Goal: Transaction & Acquisition: Purchase product/service

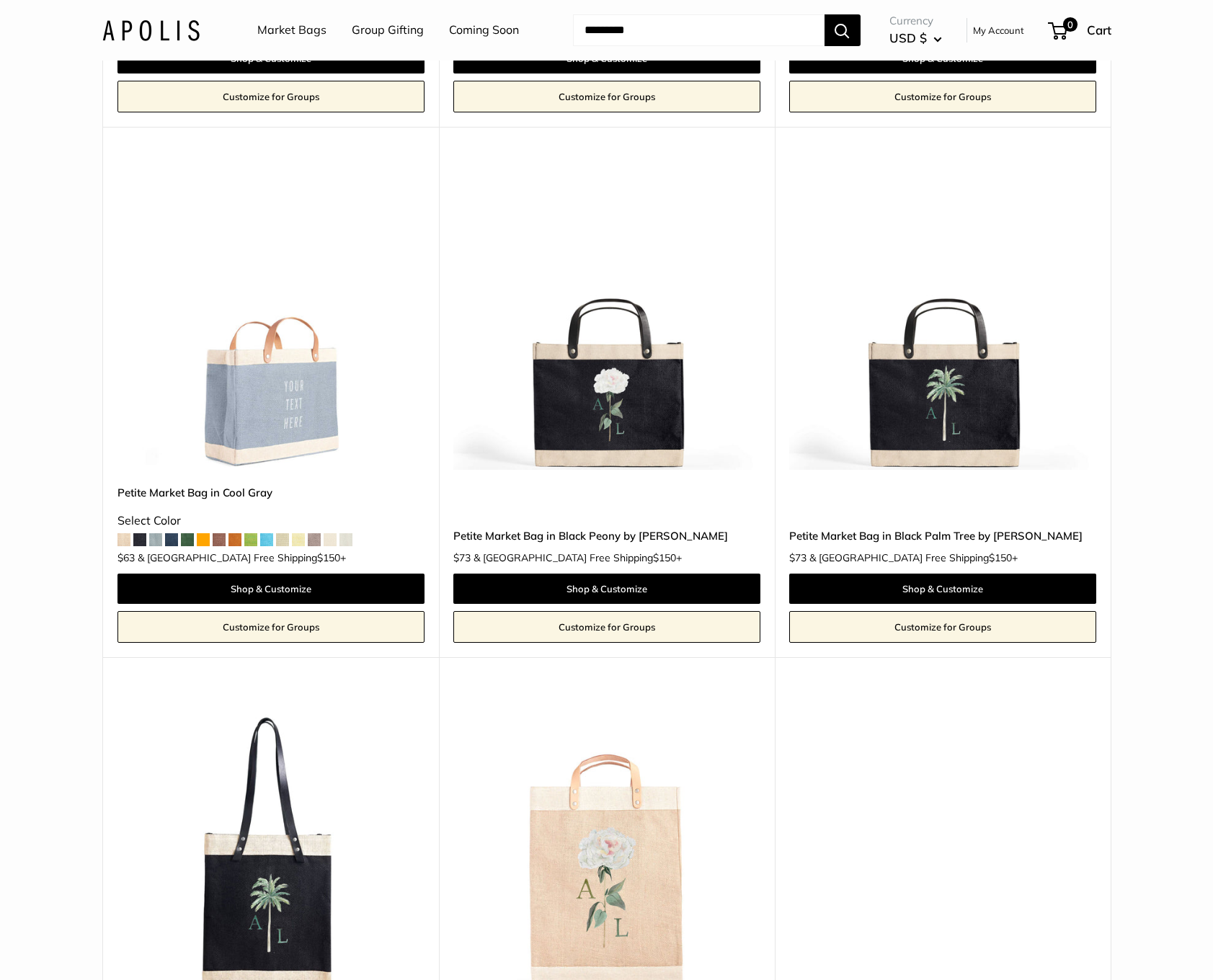
scroll to position [2964, 0]
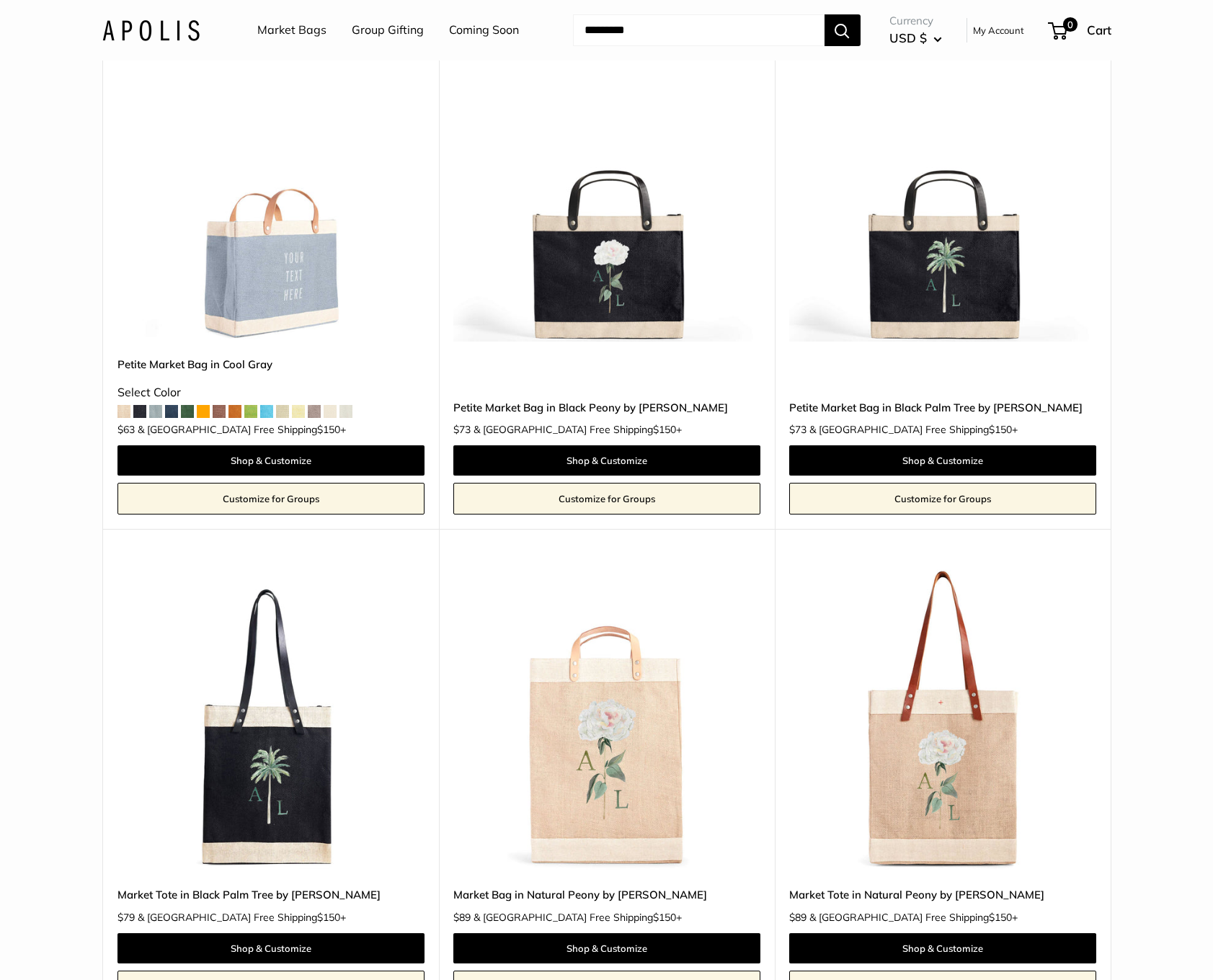
click at [616, 405] on link "Petite Market Bag in Black Peony by Amy Logsdon" at bounding box center [607, 407] width 307 height 16
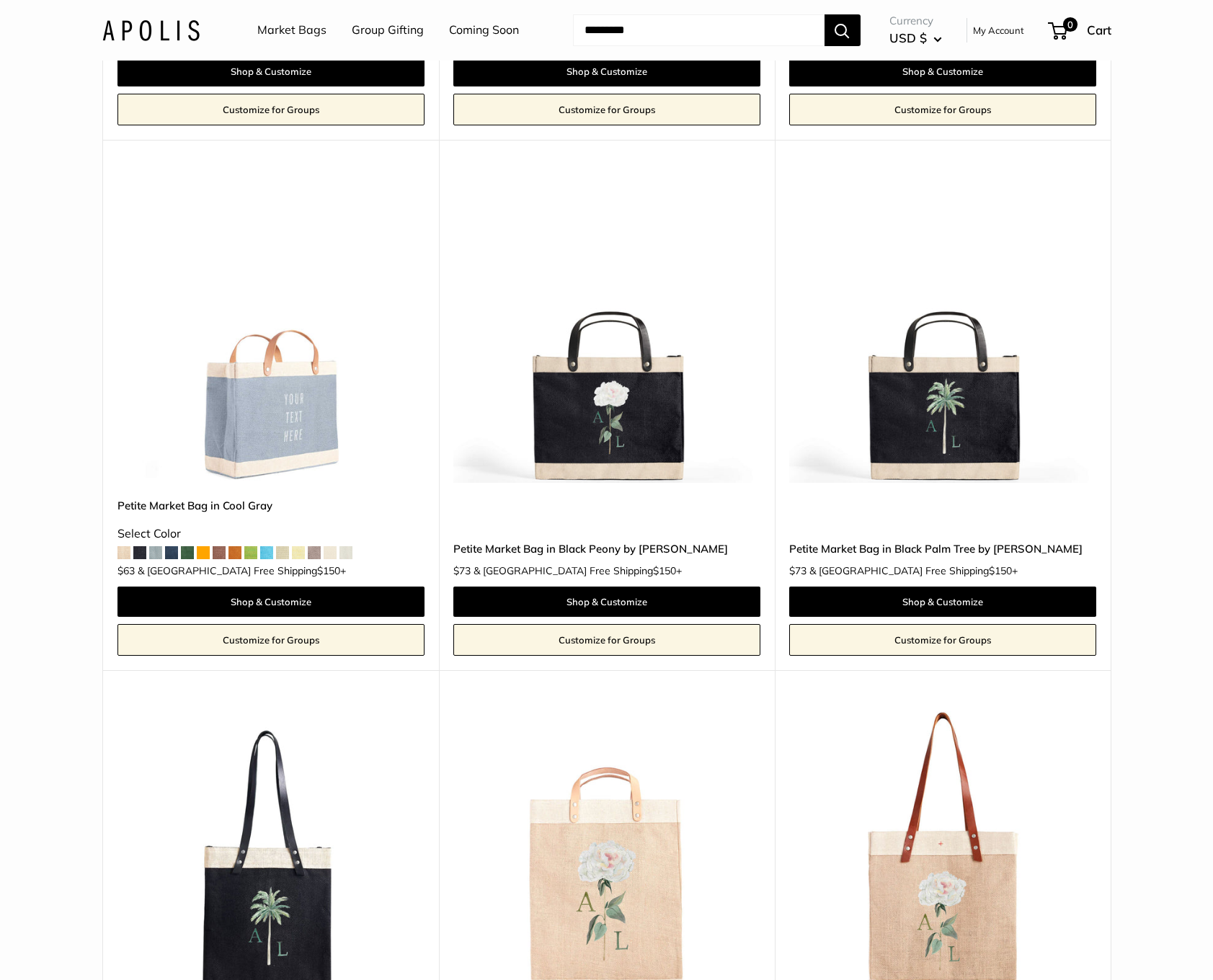
scroll to position [2820, 0]
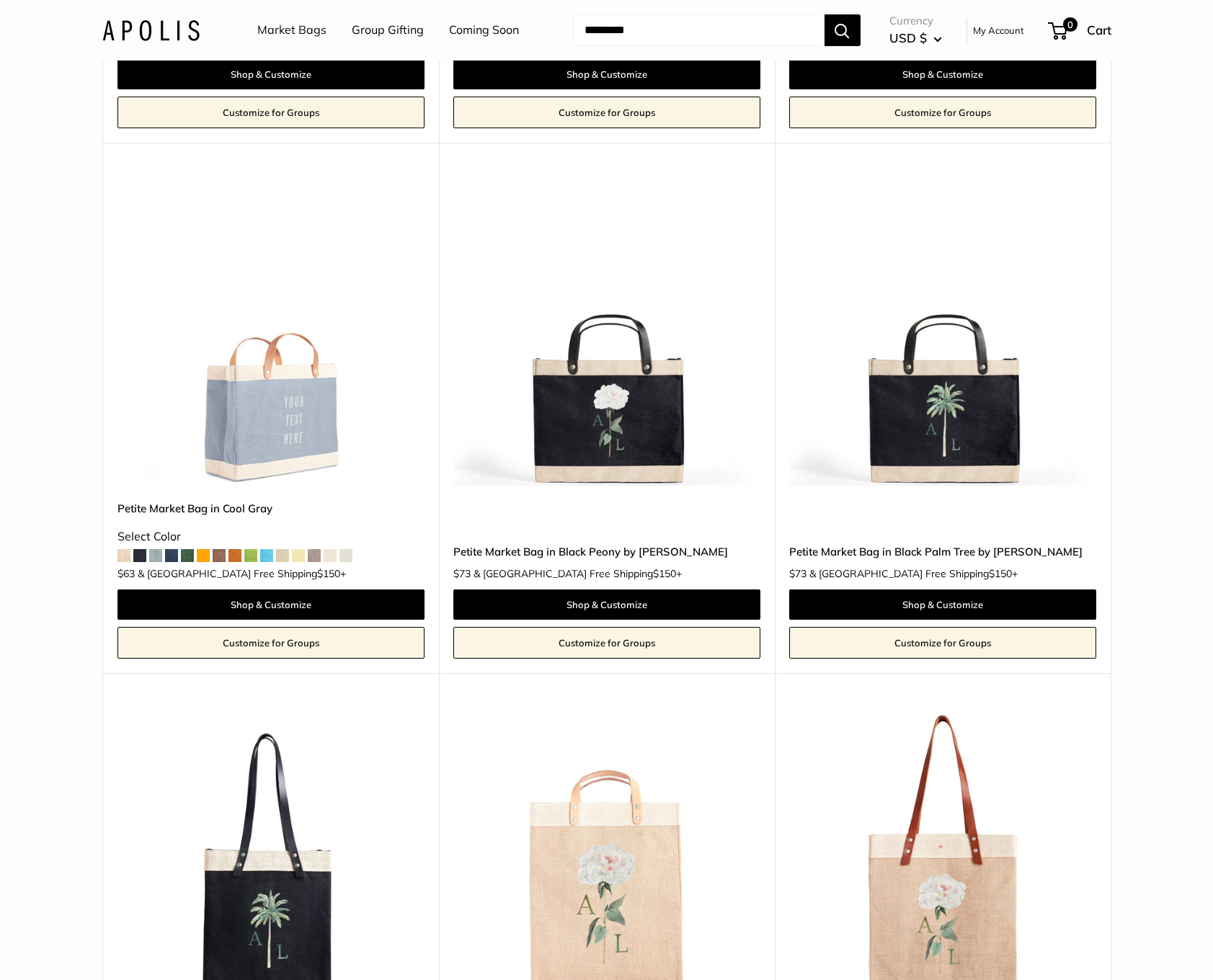
click at [0, 0] on img at bounding box center [0, 0] width 0 height 0
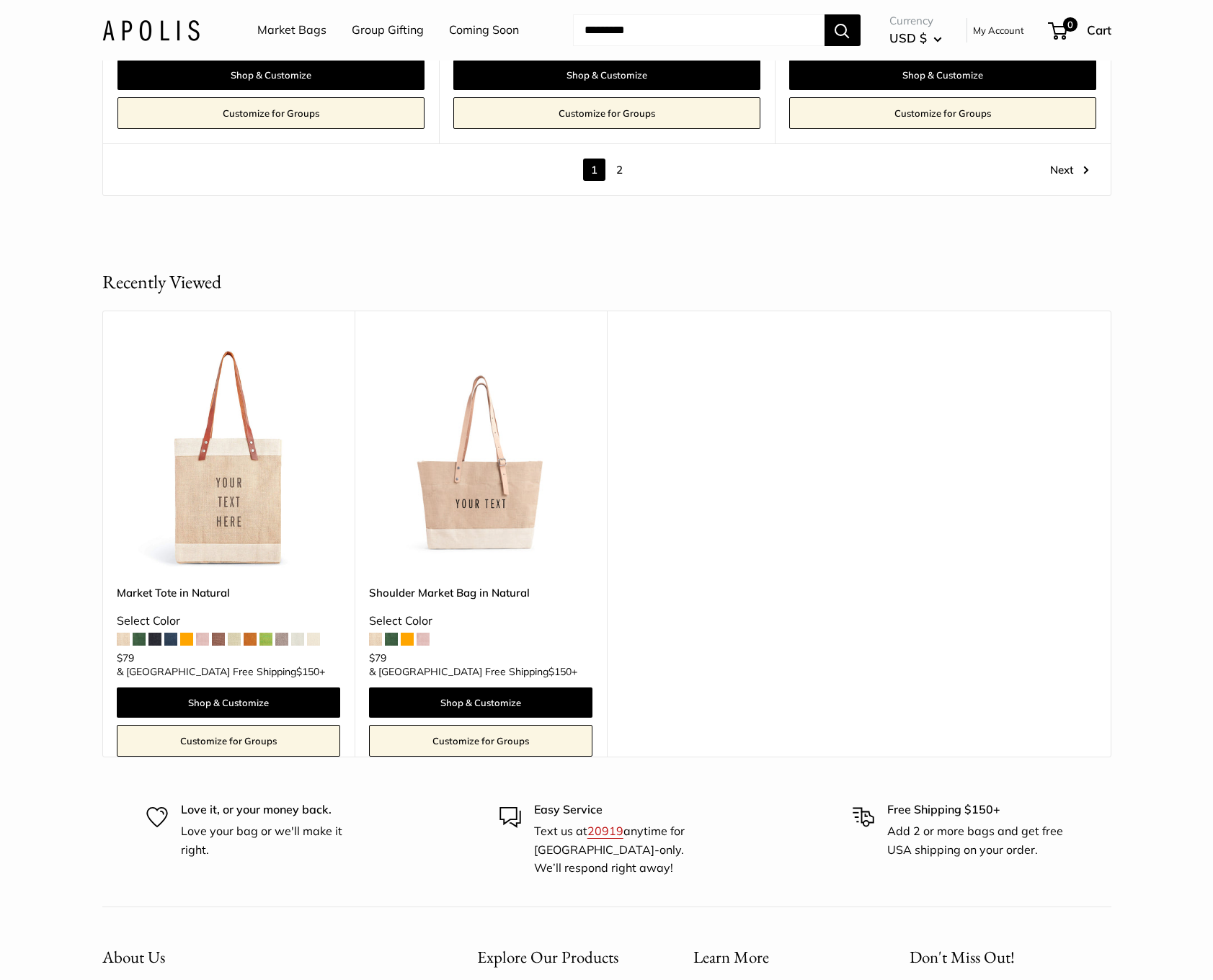
scroll to position [8585, 0]
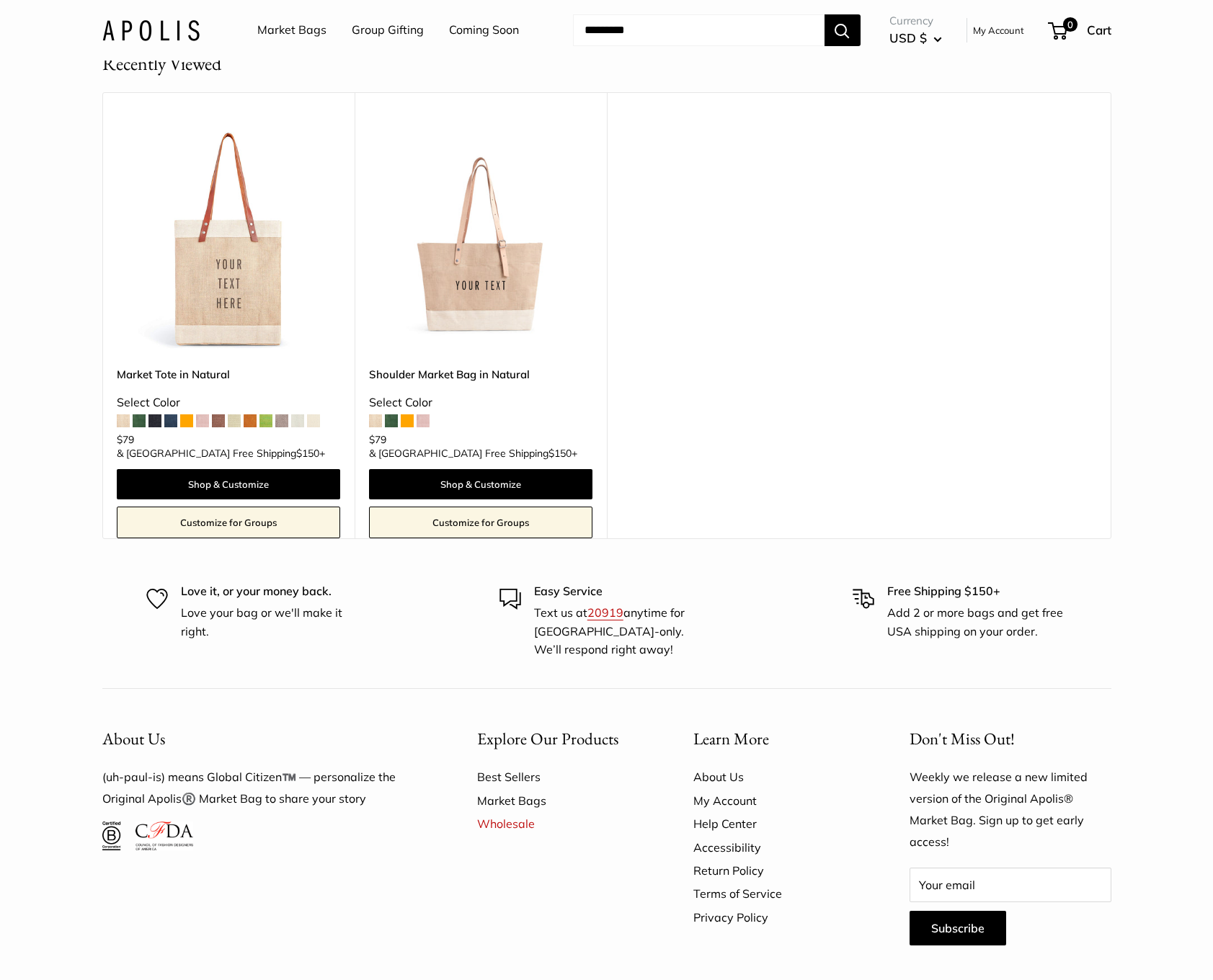
click at [446, 366] on link "Shoulder Market Bag in Natural" at bounding box center [481, 374] width 224 height 16
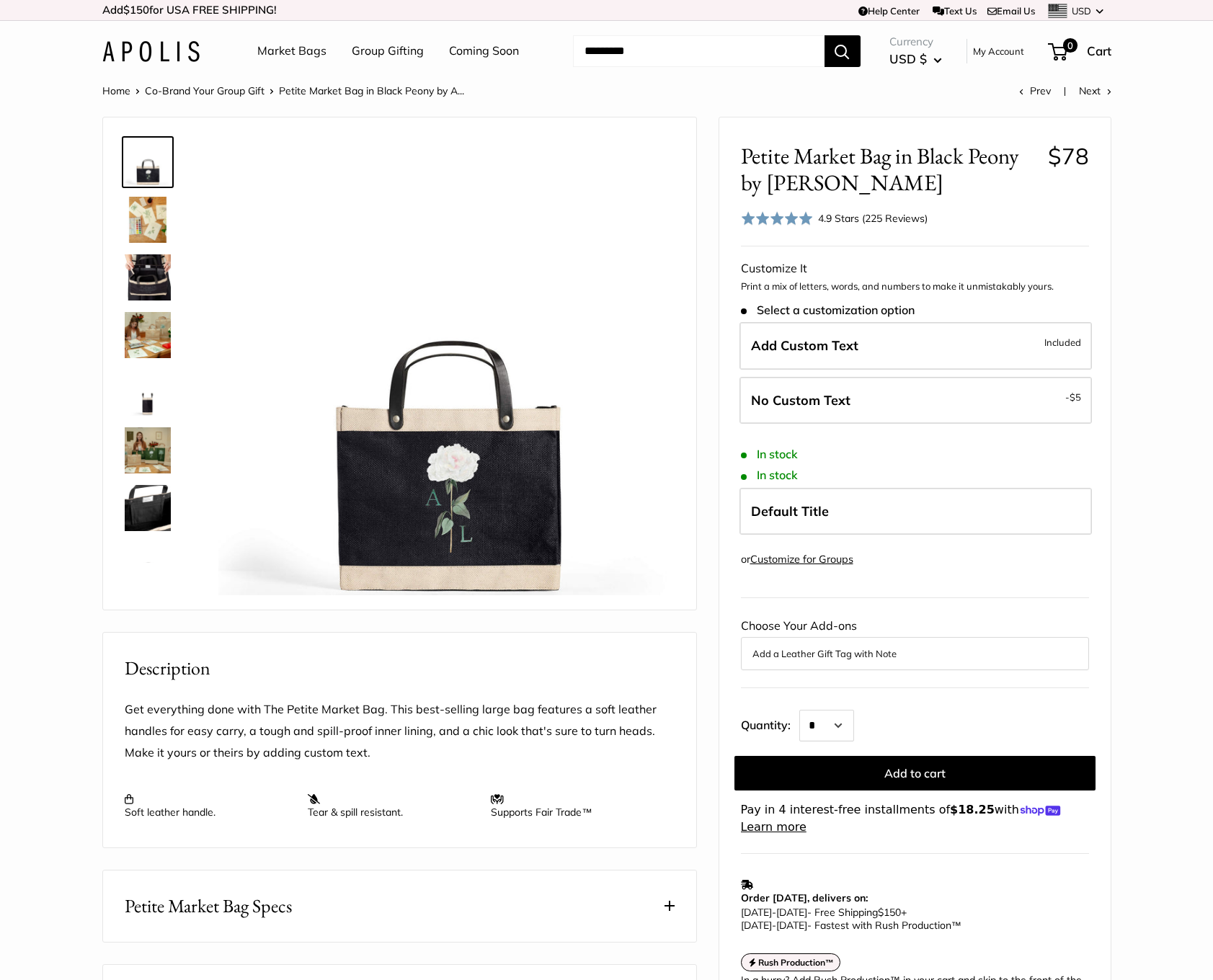
click at [146, 456] on img at bounding box center [148, 451] width 46 height 46
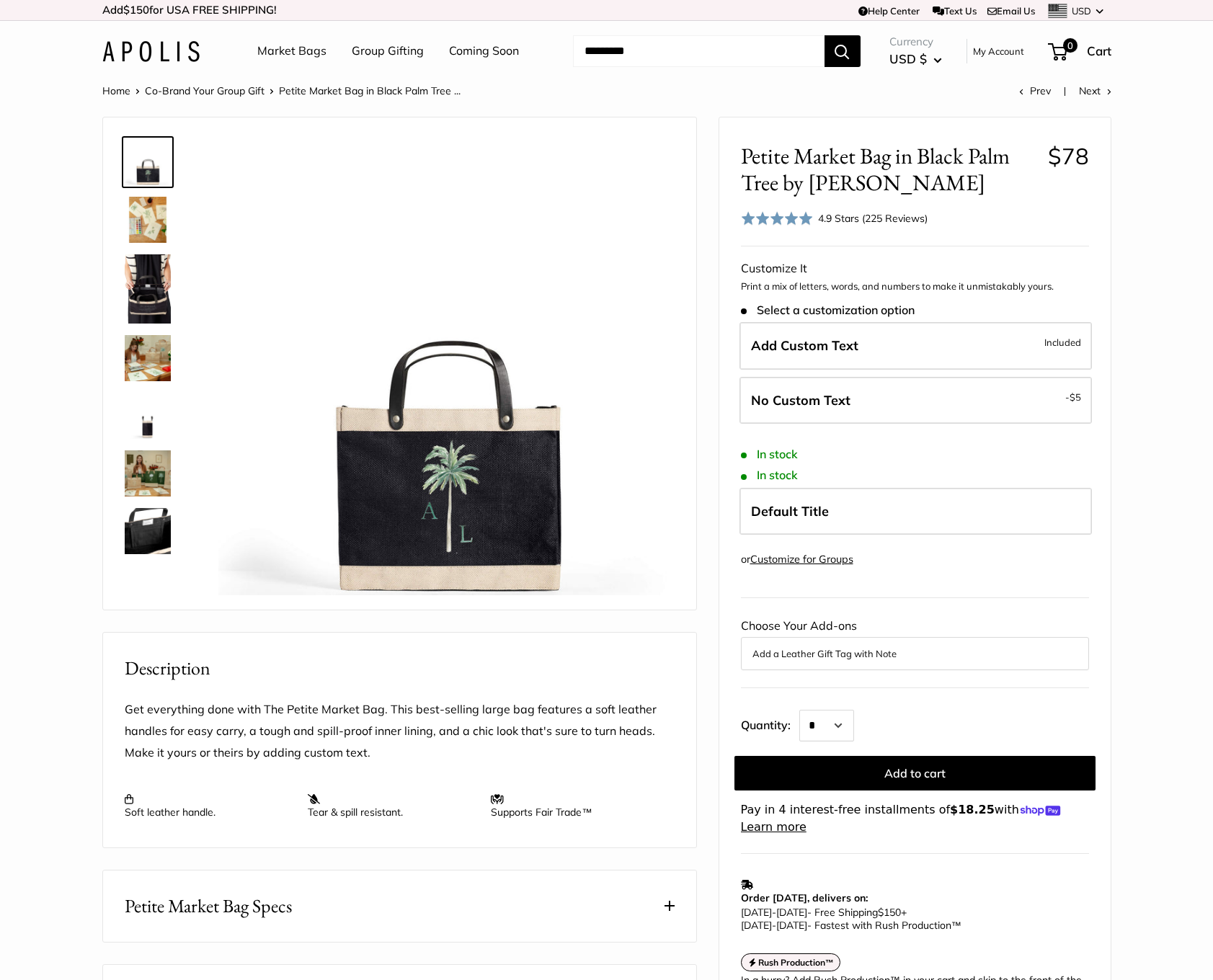
click at [155, 468] on img at bounding box center [148, 474] width 46 height 46
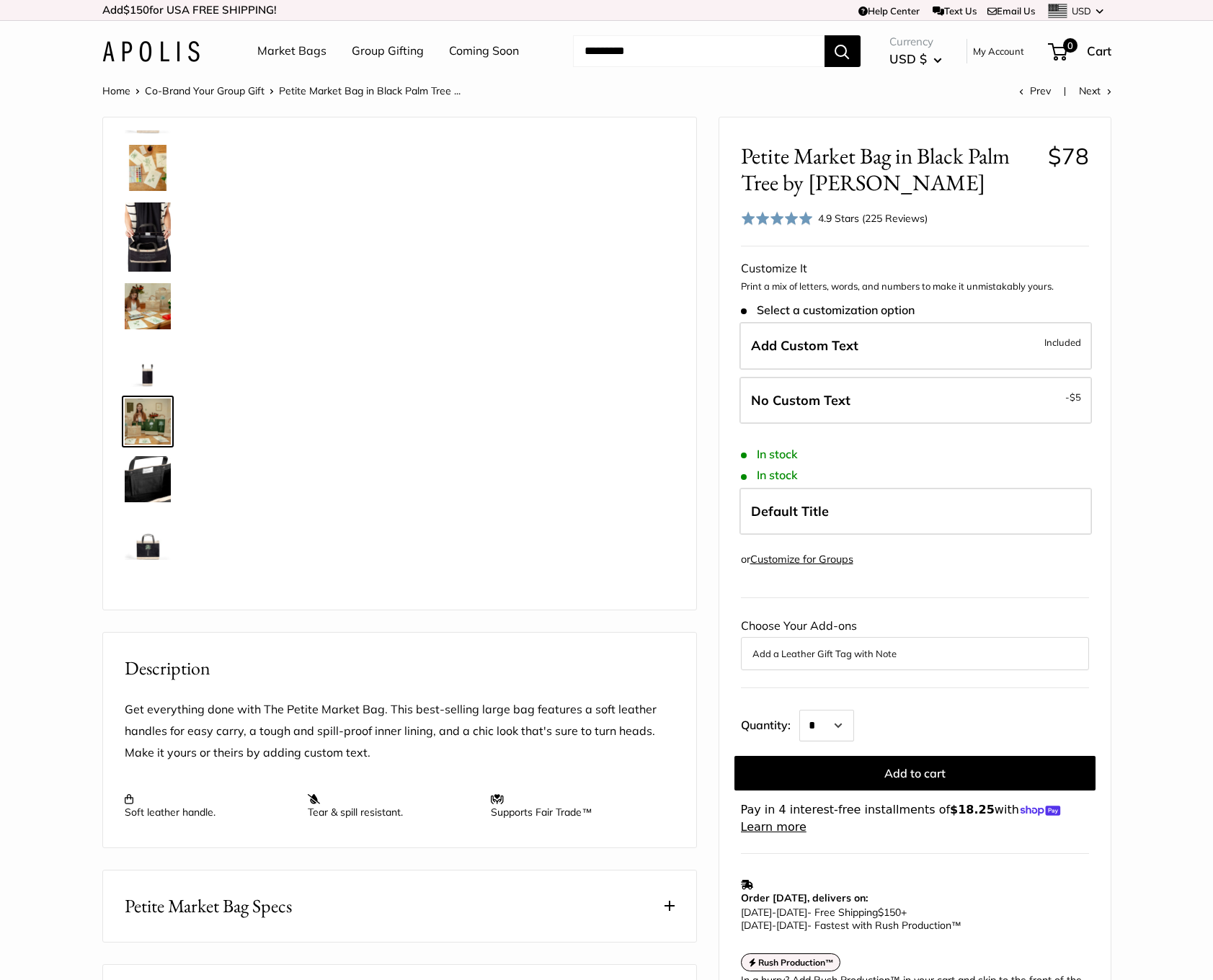
scroll to position [58, 0]
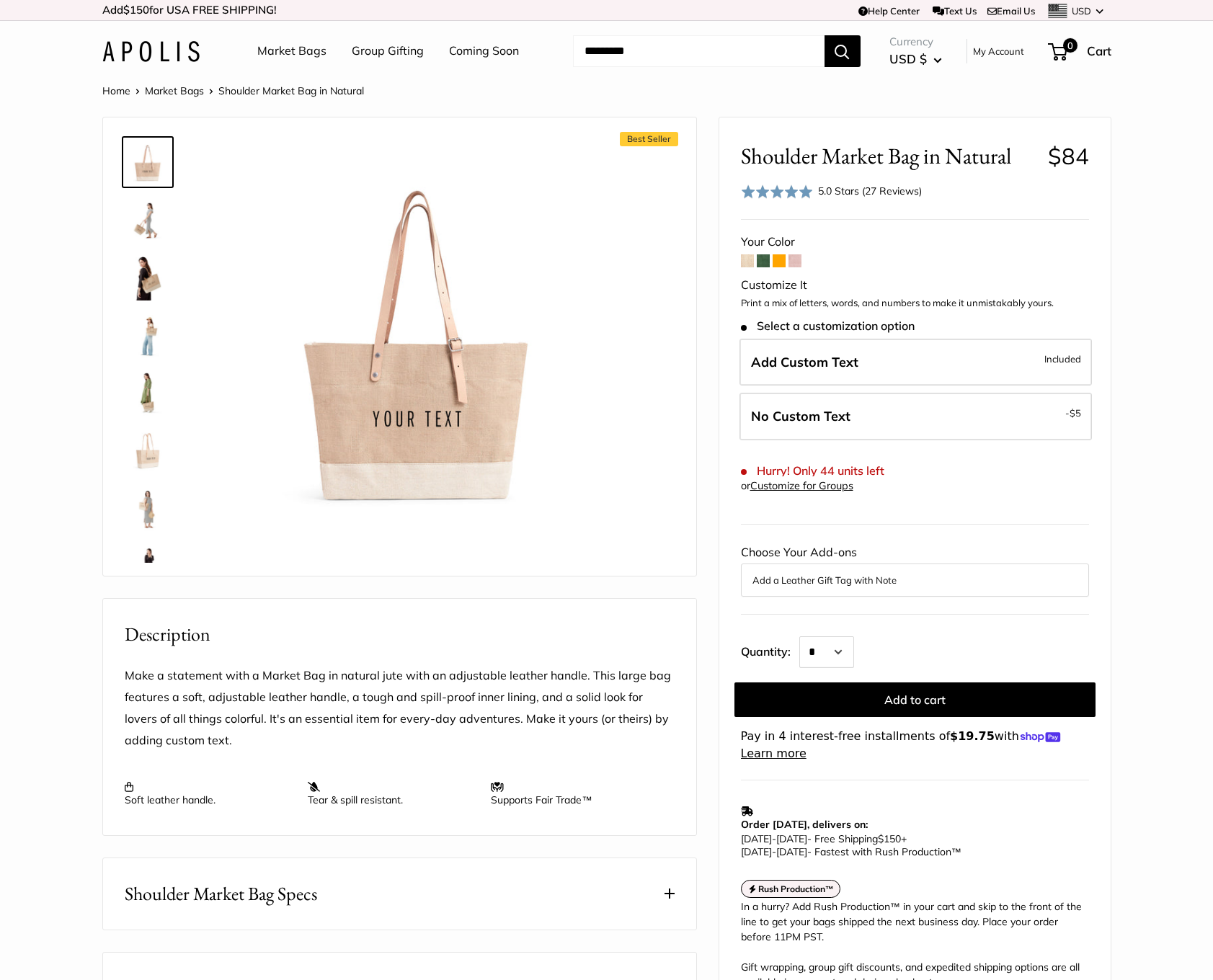
click at [122, 265] on link at bounding box center [148, 277] width 52 height 52
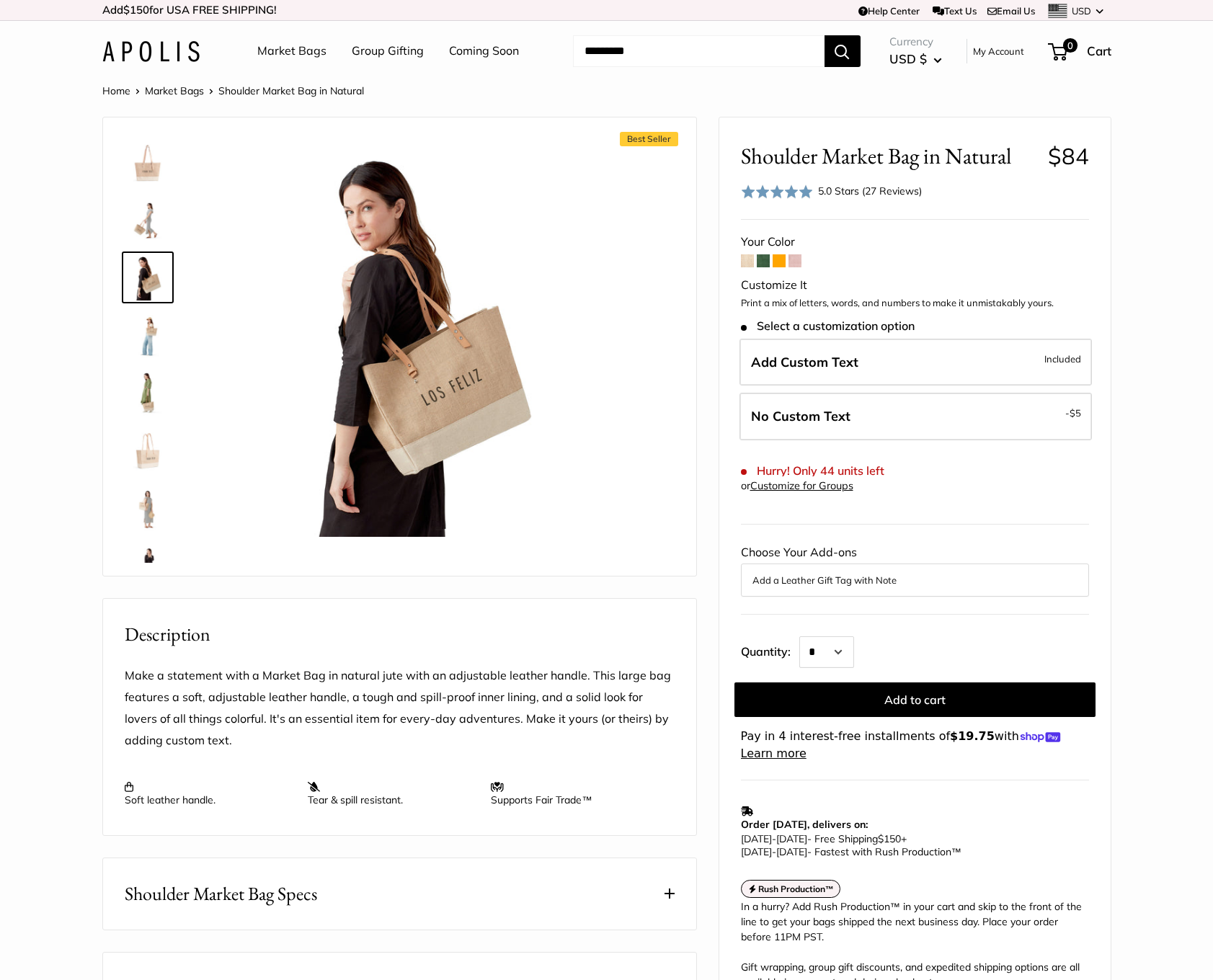
click at [149, 335] on img at bounding box center [148, 335] width 46 height 46
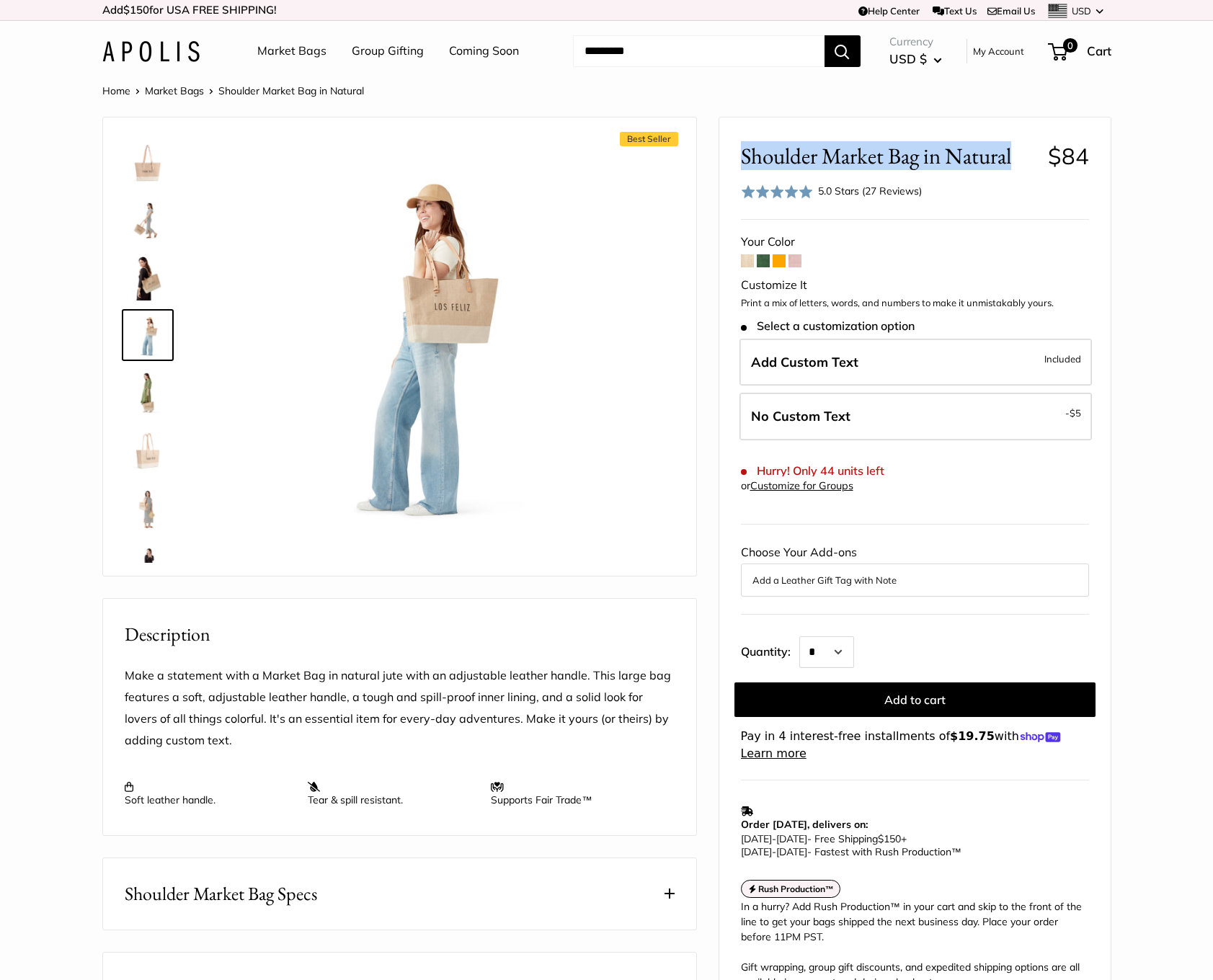
drag, startPoint x: 1012, startPoint y: 157, endPoint x: 725, endPoint y: 140, distance: 287.5
click at [723, 140] on div "Shoulder Market Bag in Natural $84 Rated 5.0 out of 5 5.0 Stars (27 Reviews) Cl…" at bounding box center [915, 565] width 391 height 895
drag, startPoint x: 725, startPoint y: 140, endPoint x: 789, endPoint y: 141, distance: 64.0
copy span "Shoulder Market Bag in Natural"
click at [837, 173] on div "Shoulder Market Bag in Natural $84 Rated 5.0 out of 5 5.0 Stars (27 Reviews) Cl…" at bounding box center [915, 172] width 348 height 59
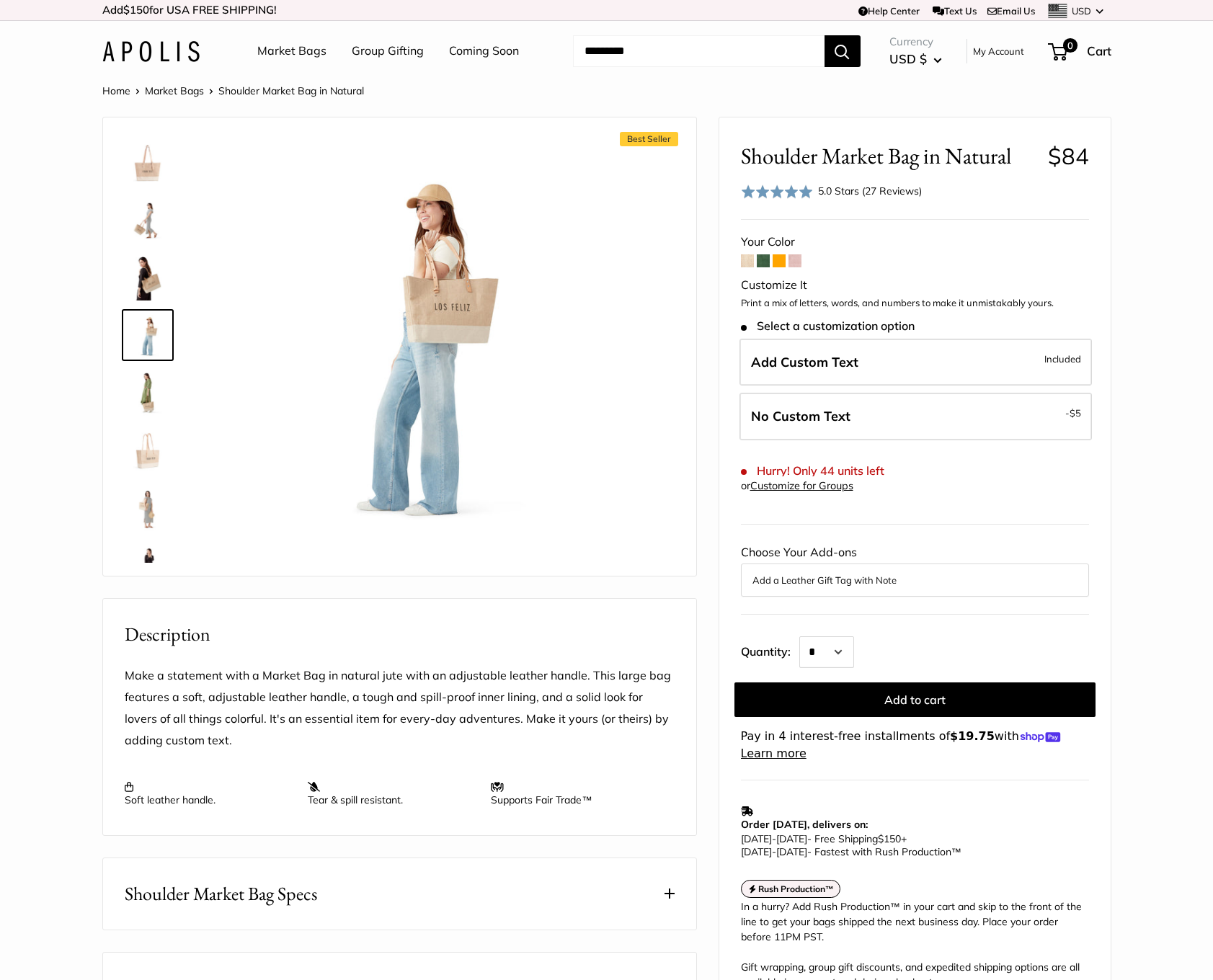
click at [131, 379] on img at bounding box center [148, 393] width 46 height 46
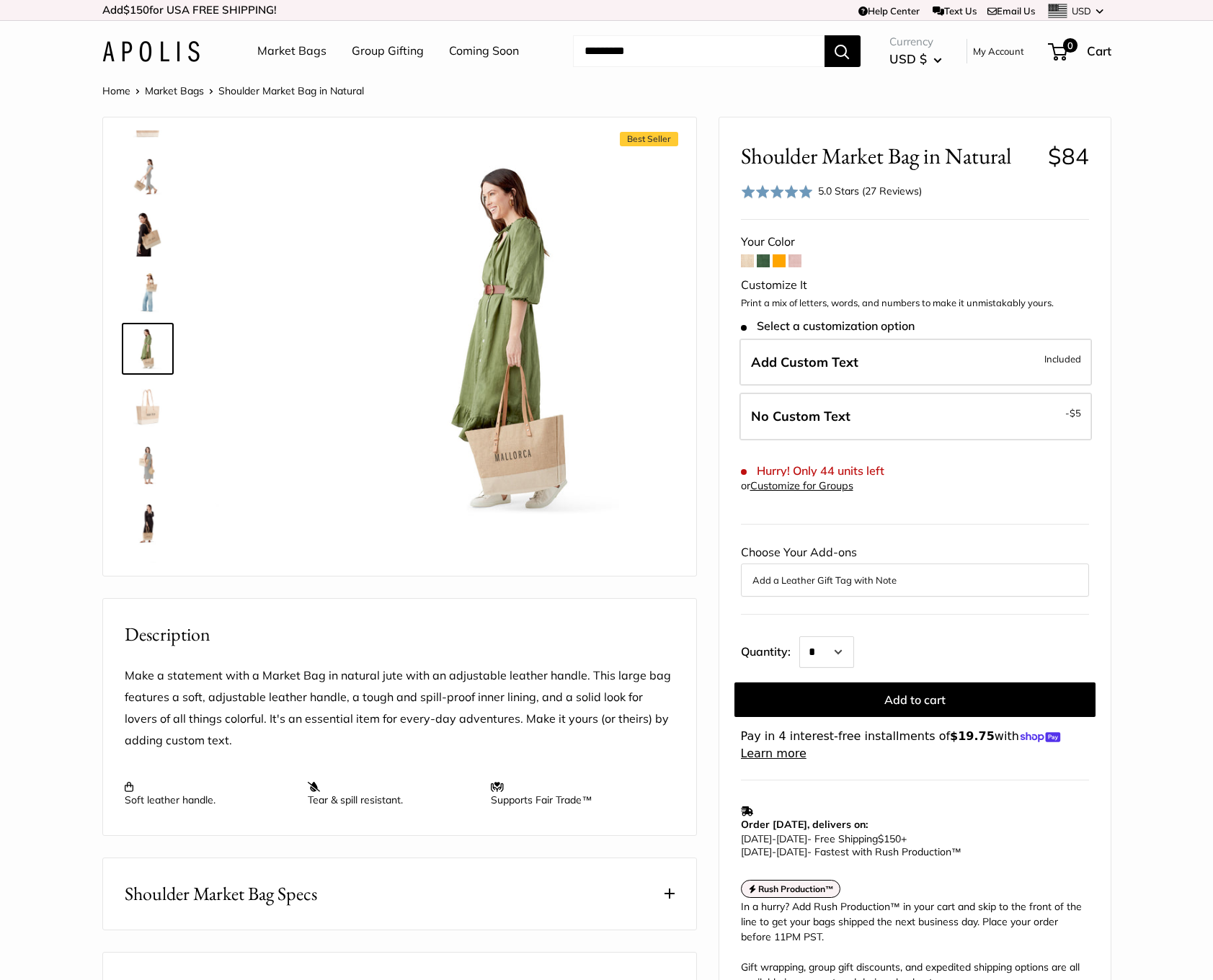
scroll to position [44, 0]
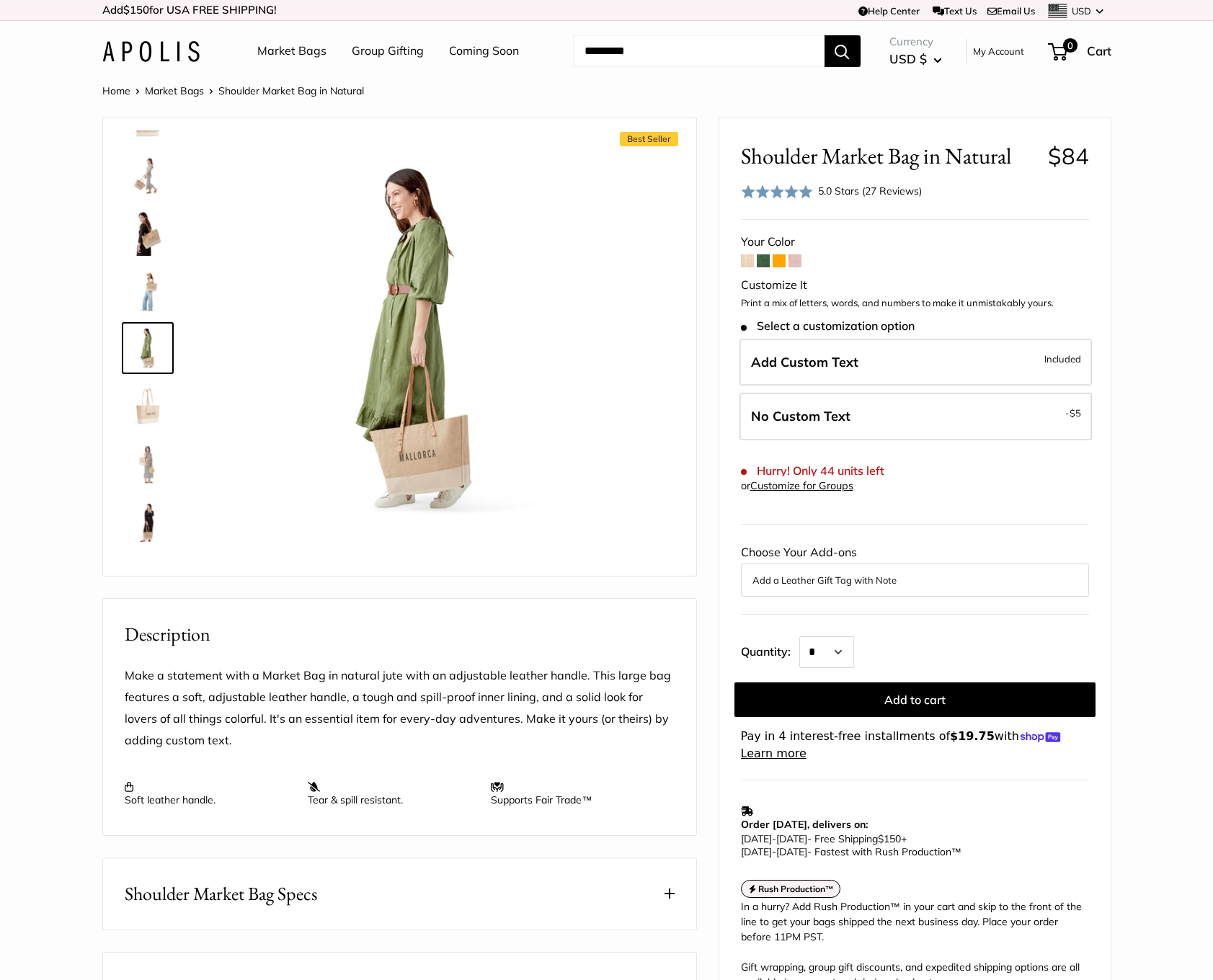
click at [143, 434] on div at bounding box center [153, 347] width 69 height 433
click at [812, 362] on span "Add Custom Text" at bounding box center [805, 362] width 108 height 16
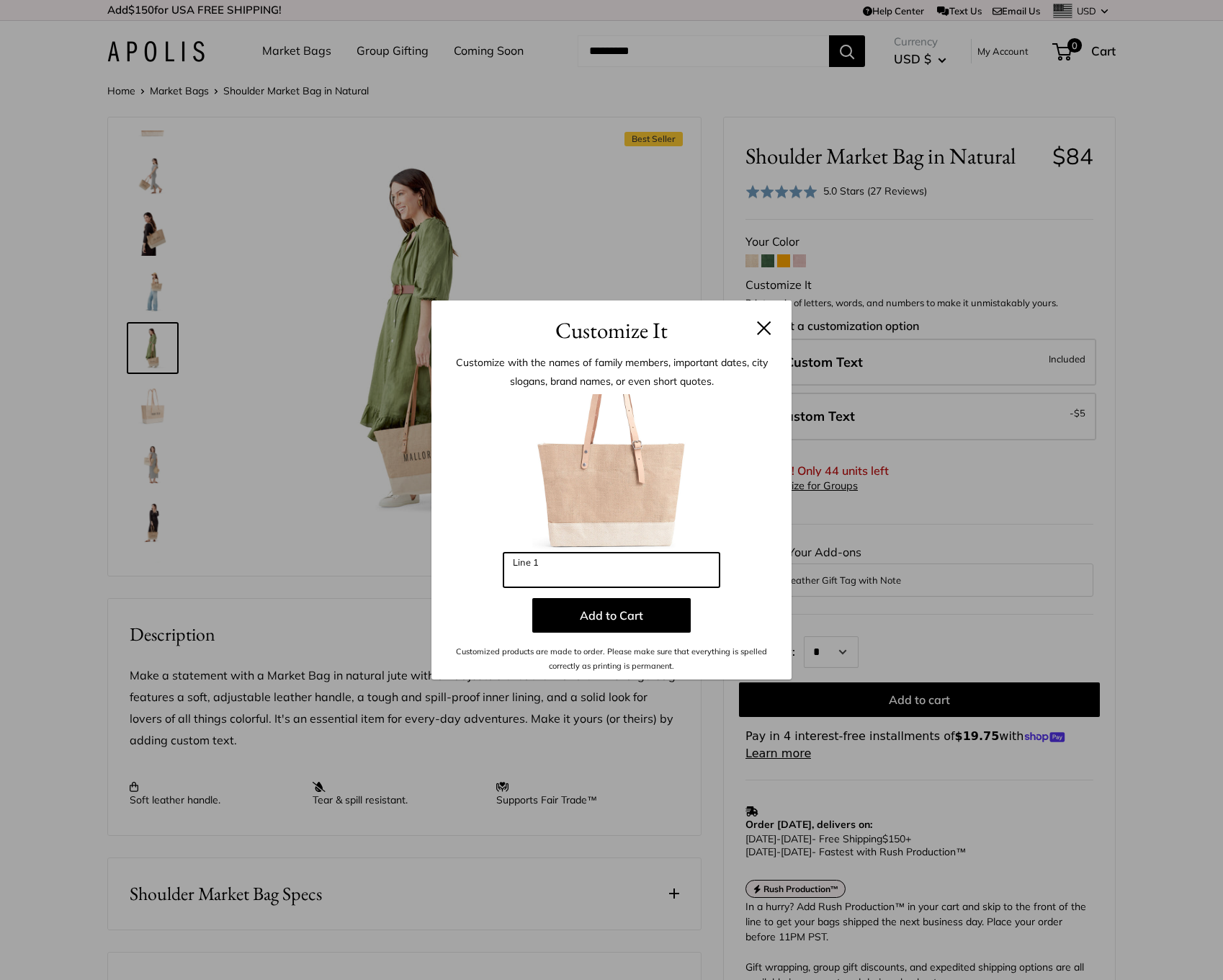
click at [559, 577] on input "Line 1" at bounding box center [611, 570] width 216 height 35
click at [560, 577] on input "Line 1" at bounding box center [611, 570] width 216 height 35
click at [755, 320] on h3 "Customize It" at bounding box center [611, 330] width 317 height 34
click at [775, 317] on header "Customize It" at bounding box center [612, 324] width 360 height 47
click at [772, 325] on header "Customize It" at bounding box center [612, 324] width 360 height 47
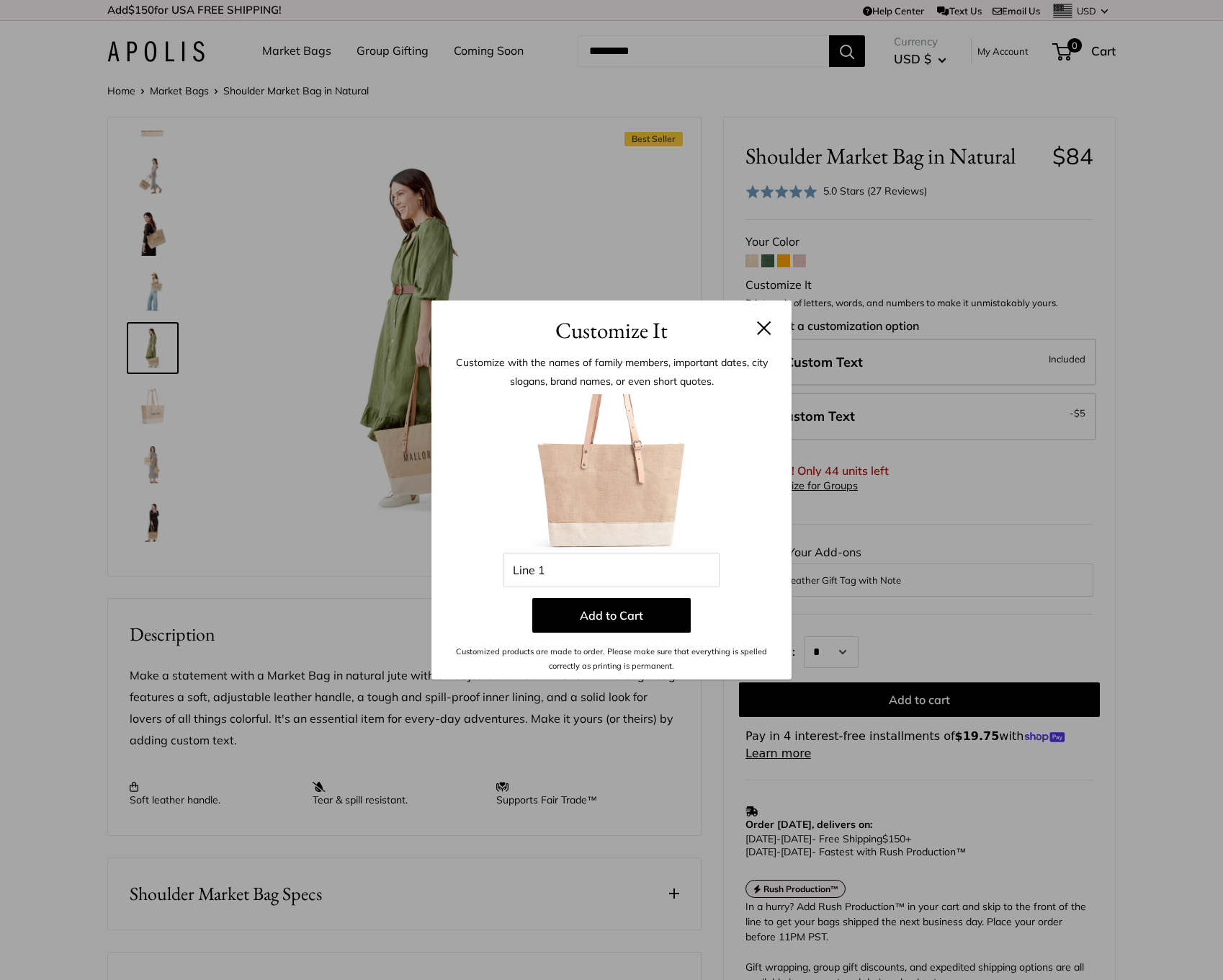
drag, startPoint x: 772, startPoint y: 325, endPoint x: 766, endPoint y: 328, distance: 6.7
click at [766, 328] on button at bounding box center [764, 328] width 15 height 15
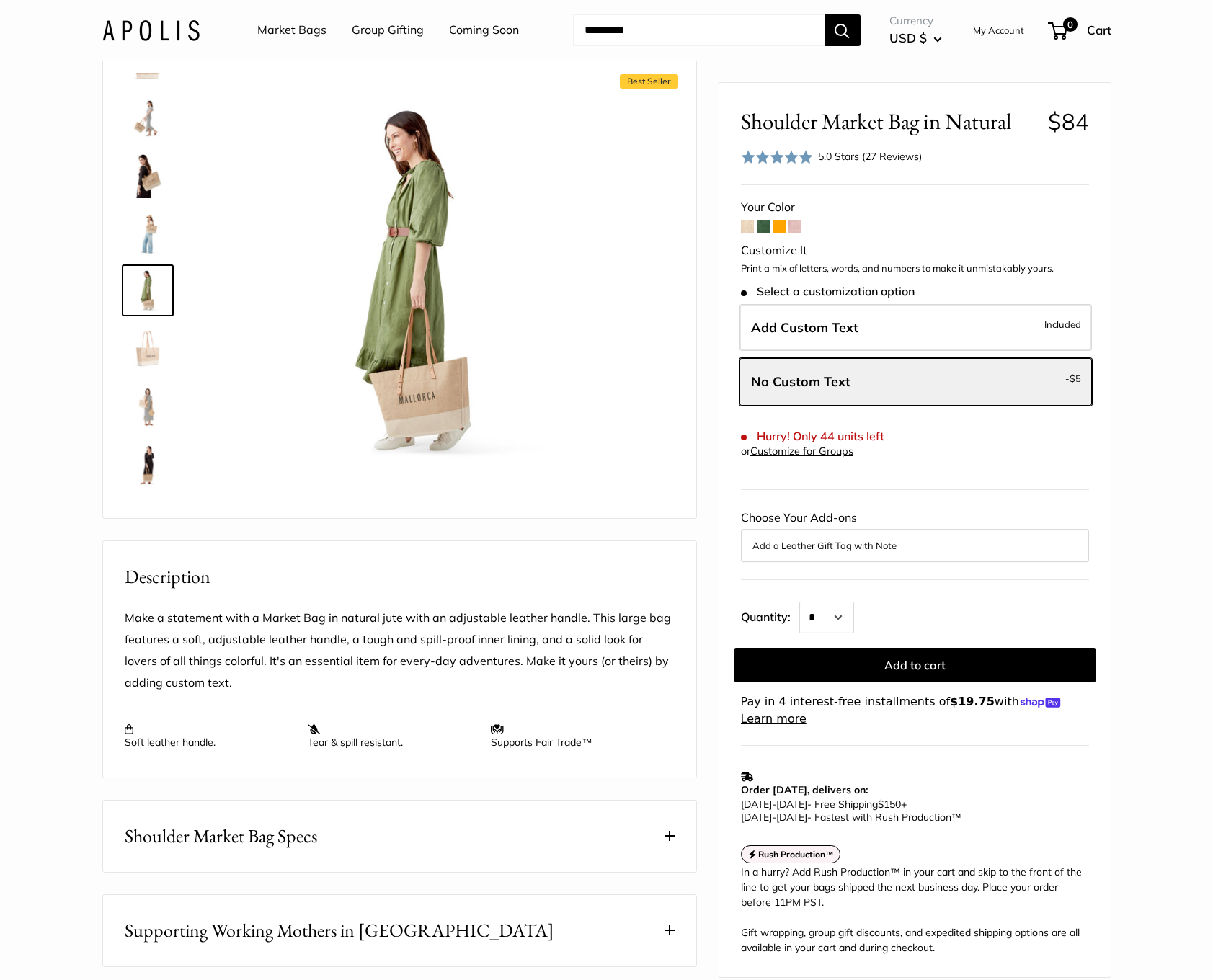
scroll to position [0, 0]
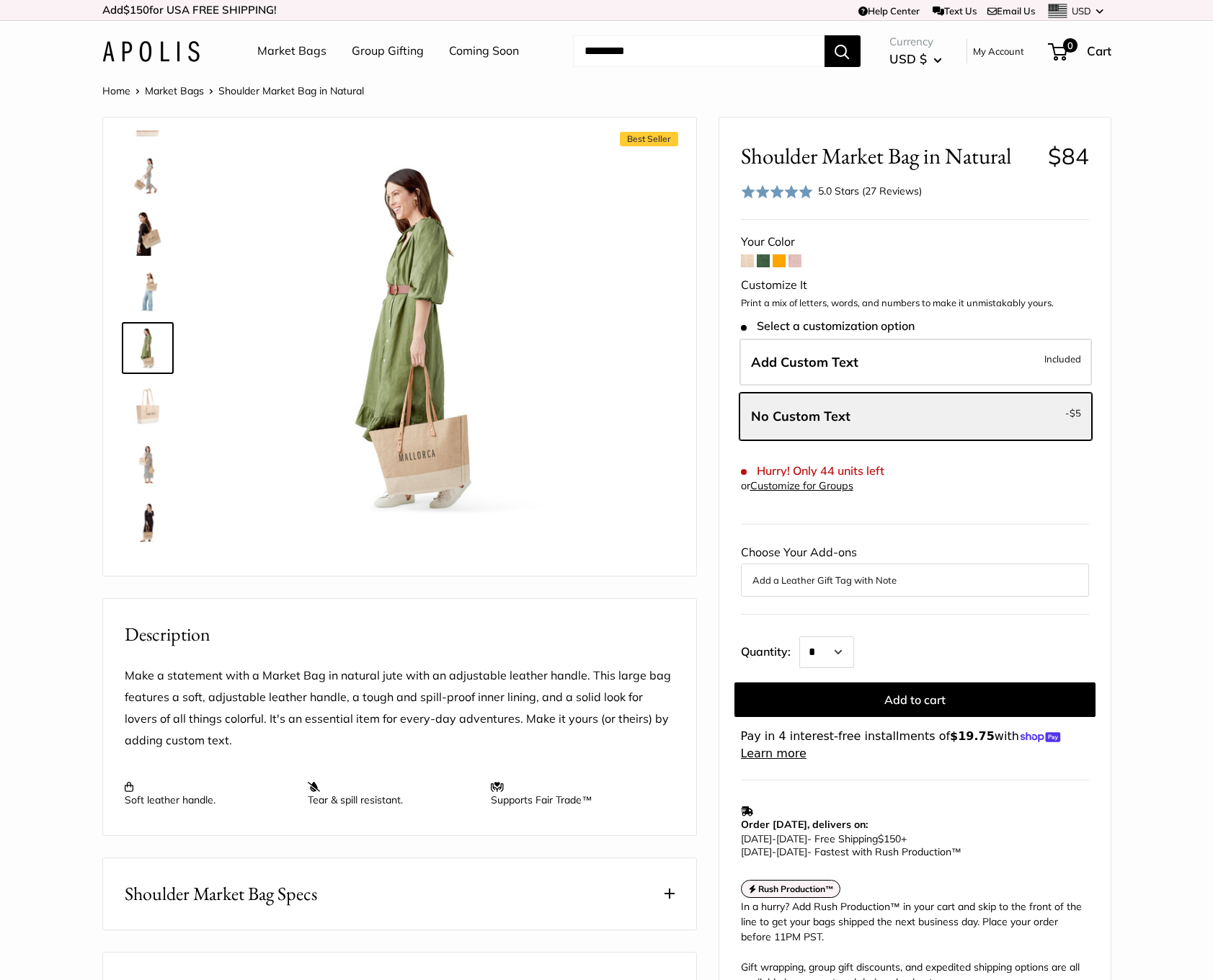
click at [817, 578] on button "Add a Leather Gift Tag with Note" at bounding box center [914, 580] width 325 height 17
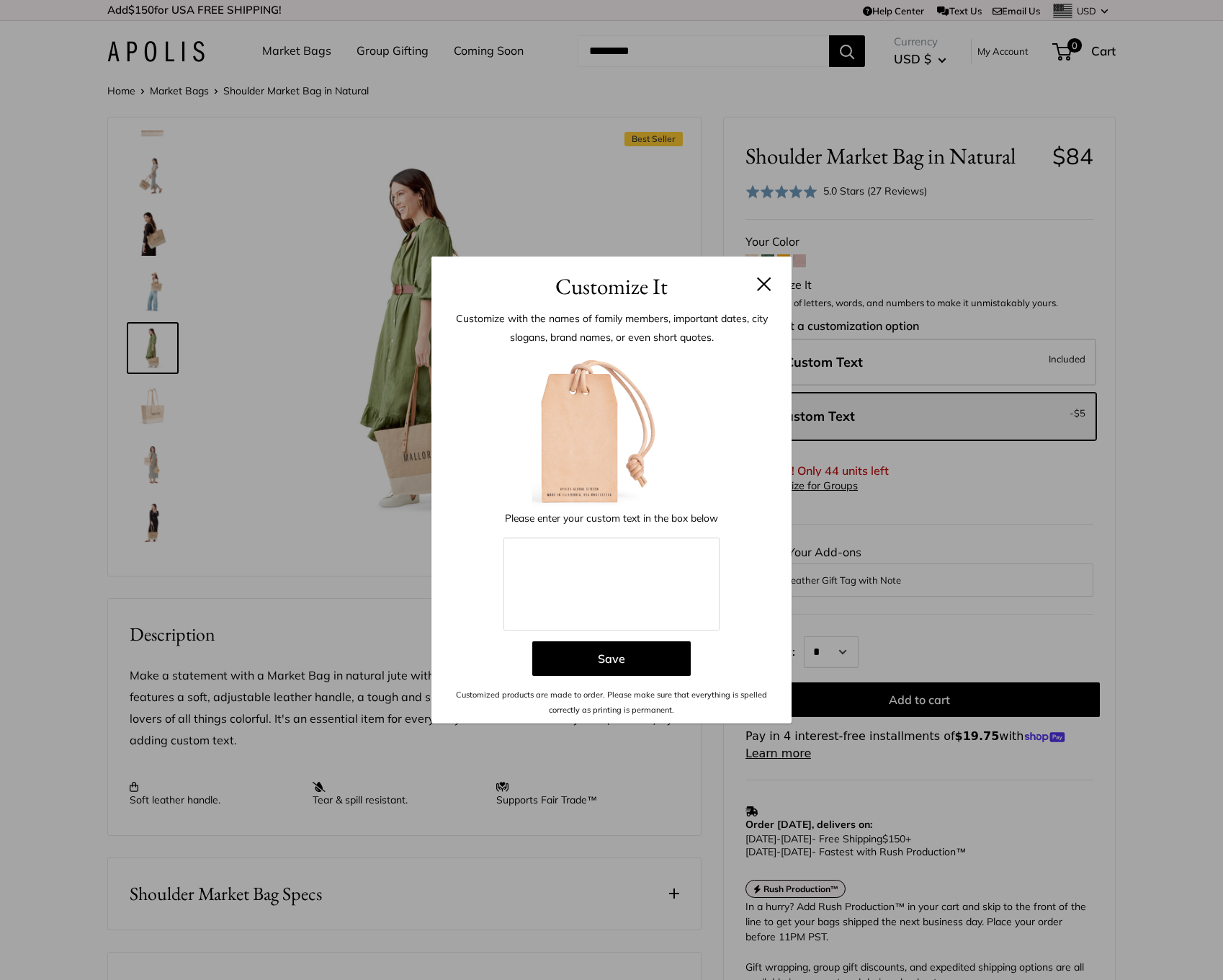
click at [764, 289] on button at bounding box center [764, 283] width 15 height 15
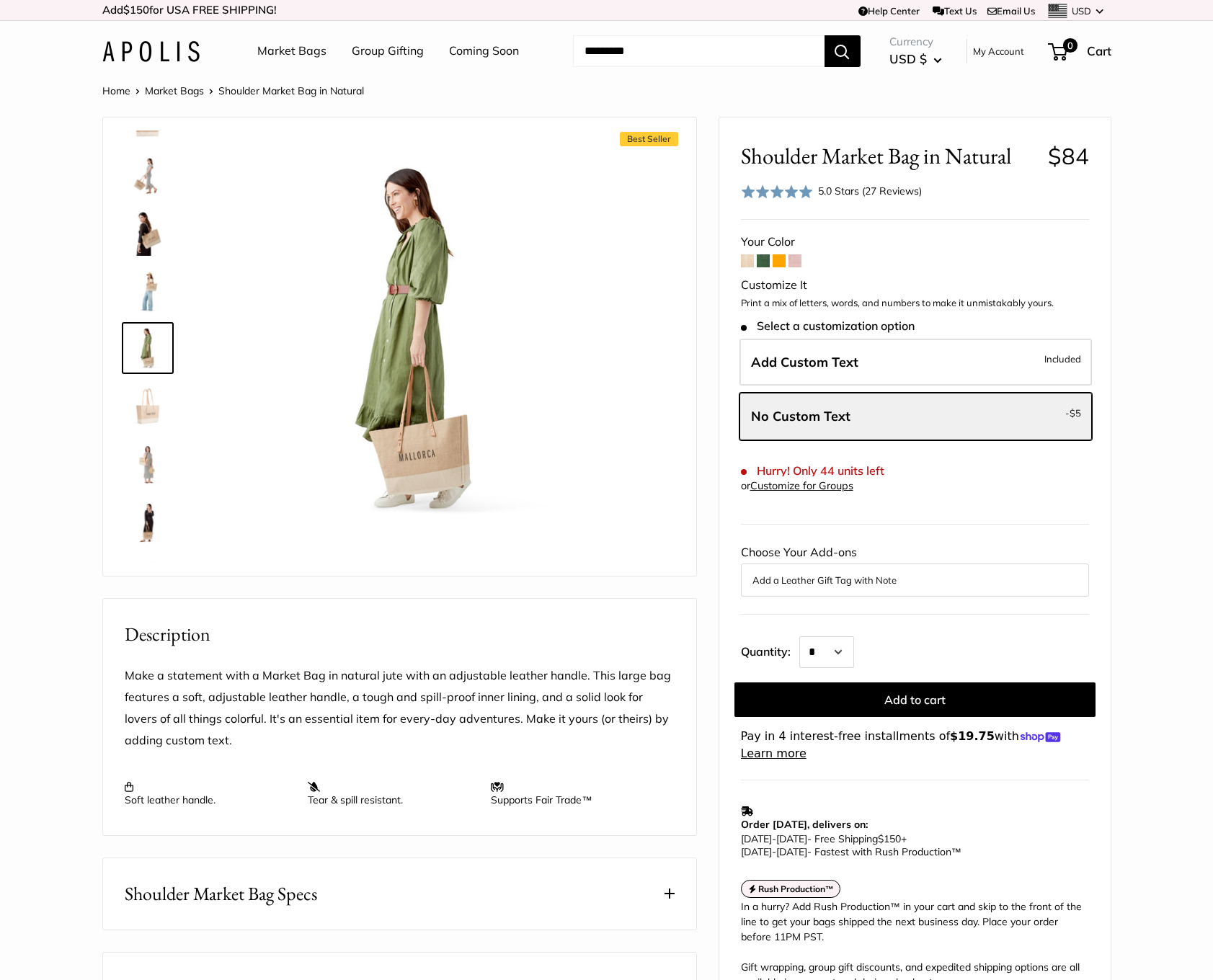
click at [151, 178] on img at bounding box center [148, 175] width 46 height 46
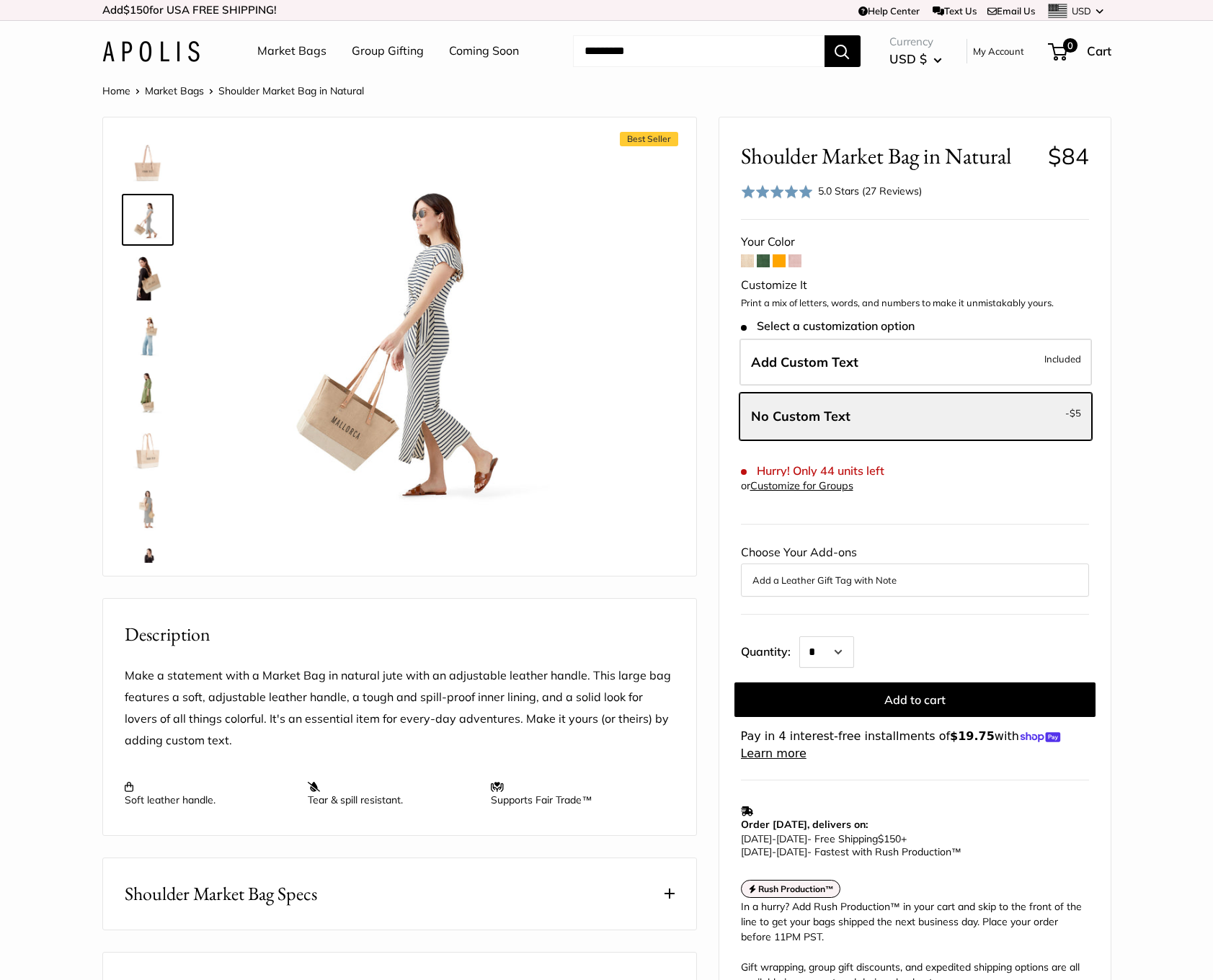
click at [155, 288] on img at bounding box center [148, 277] width 46 height 46
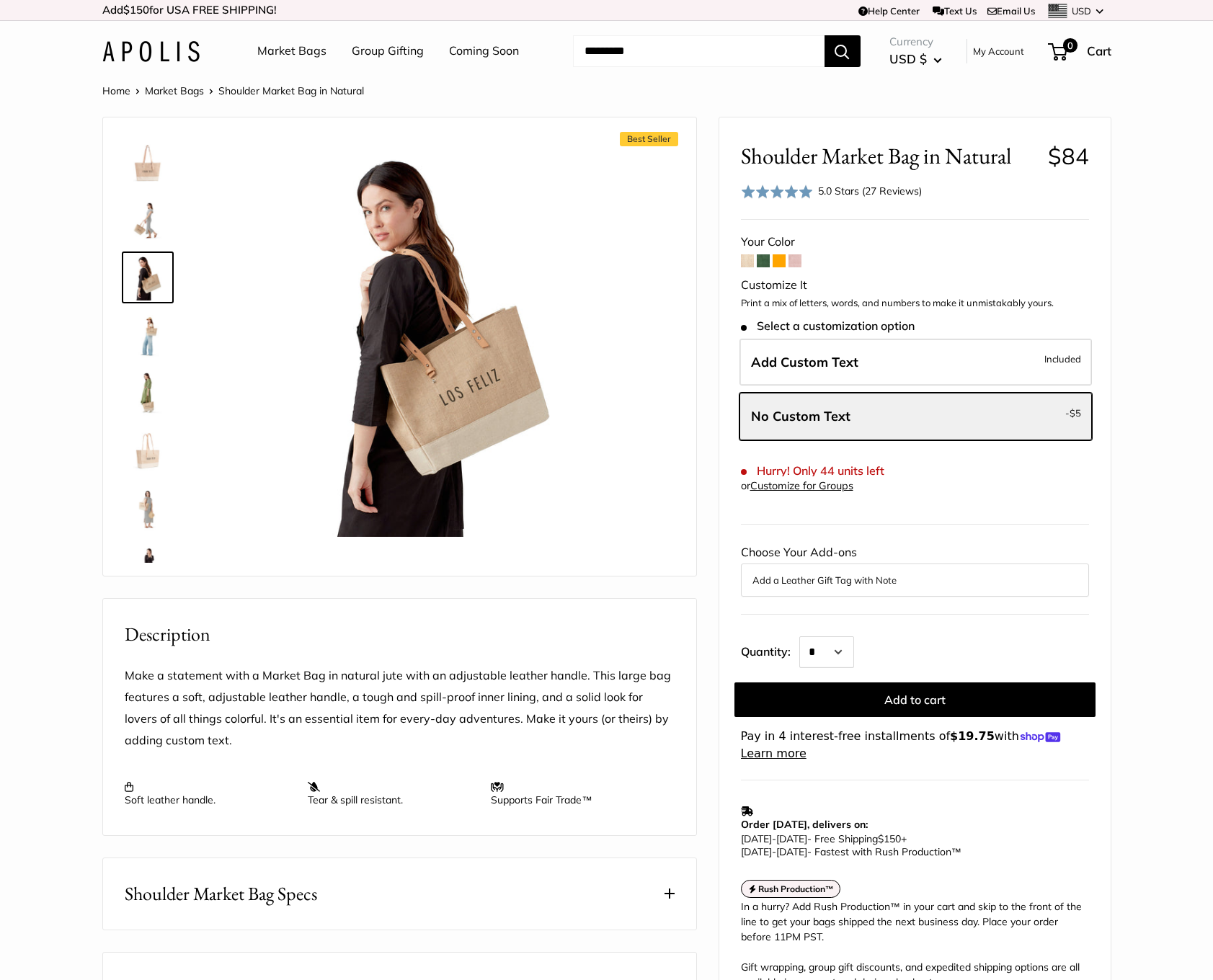
click at [146, 330] on img at bounding box center [148, 335] width 46 height 46
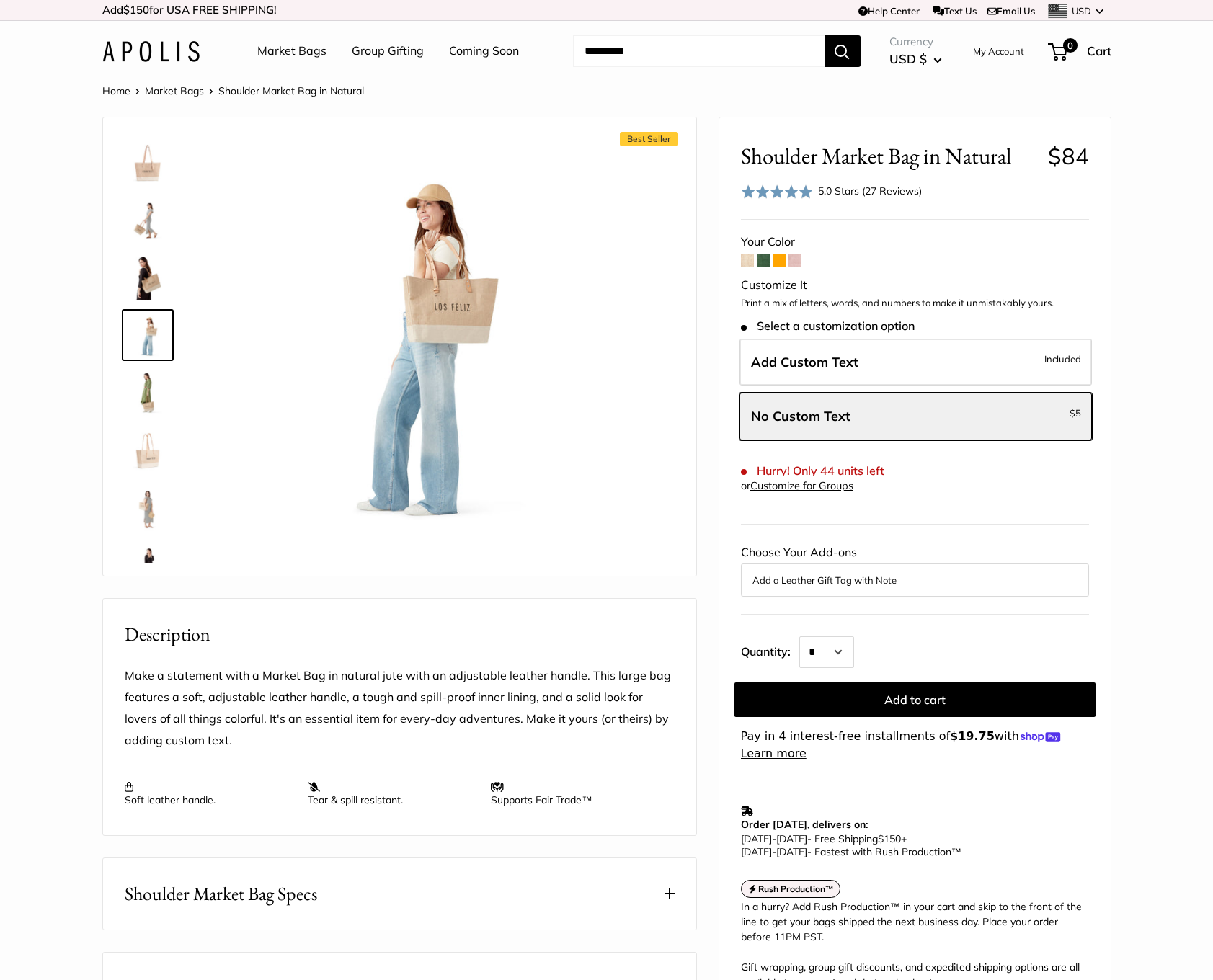
click at [163, 387] on img at bounding box center [148, 393] width 46 height 46
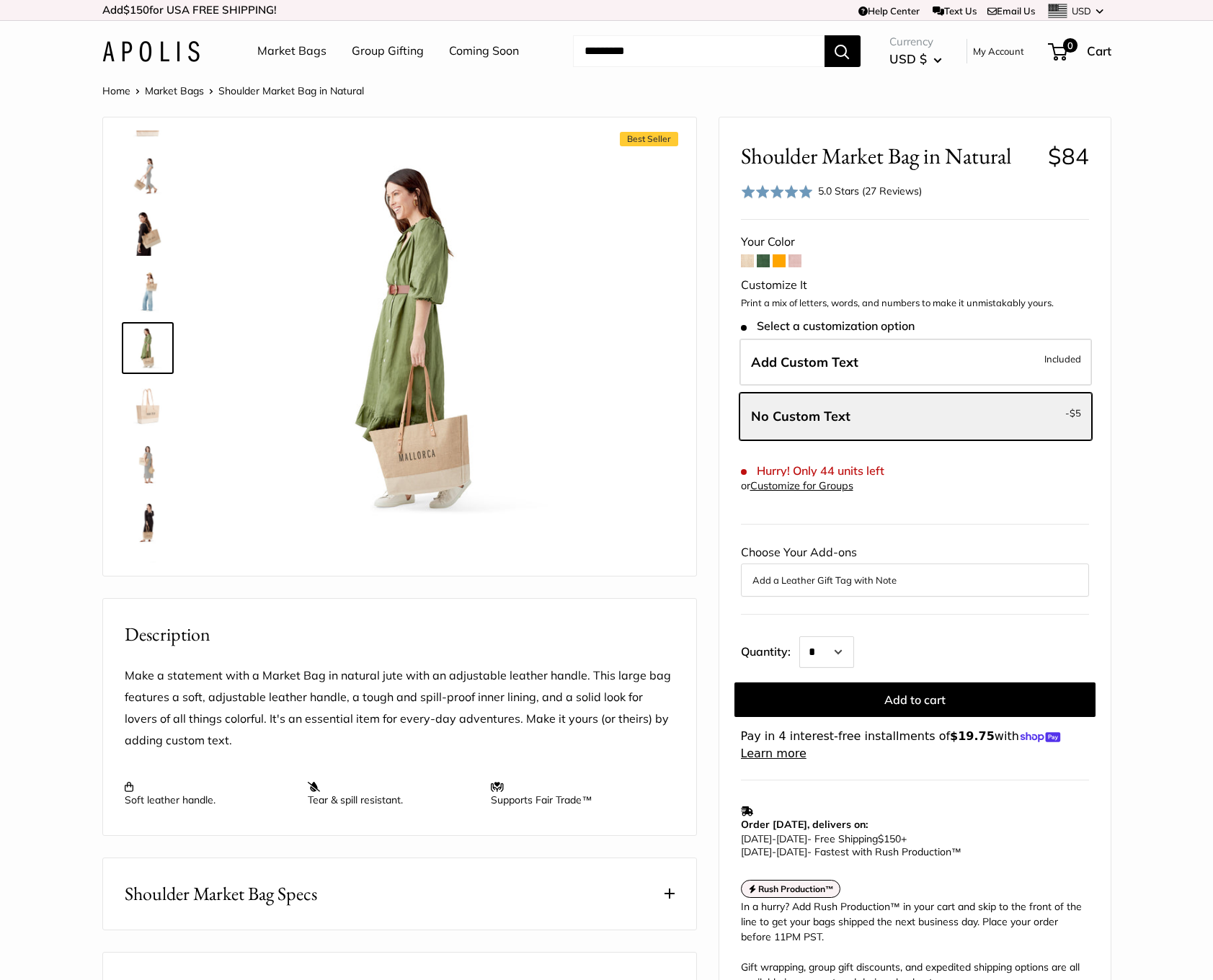
click at [155, 439] on link at bounding box center [148, 463] width 52 height 52
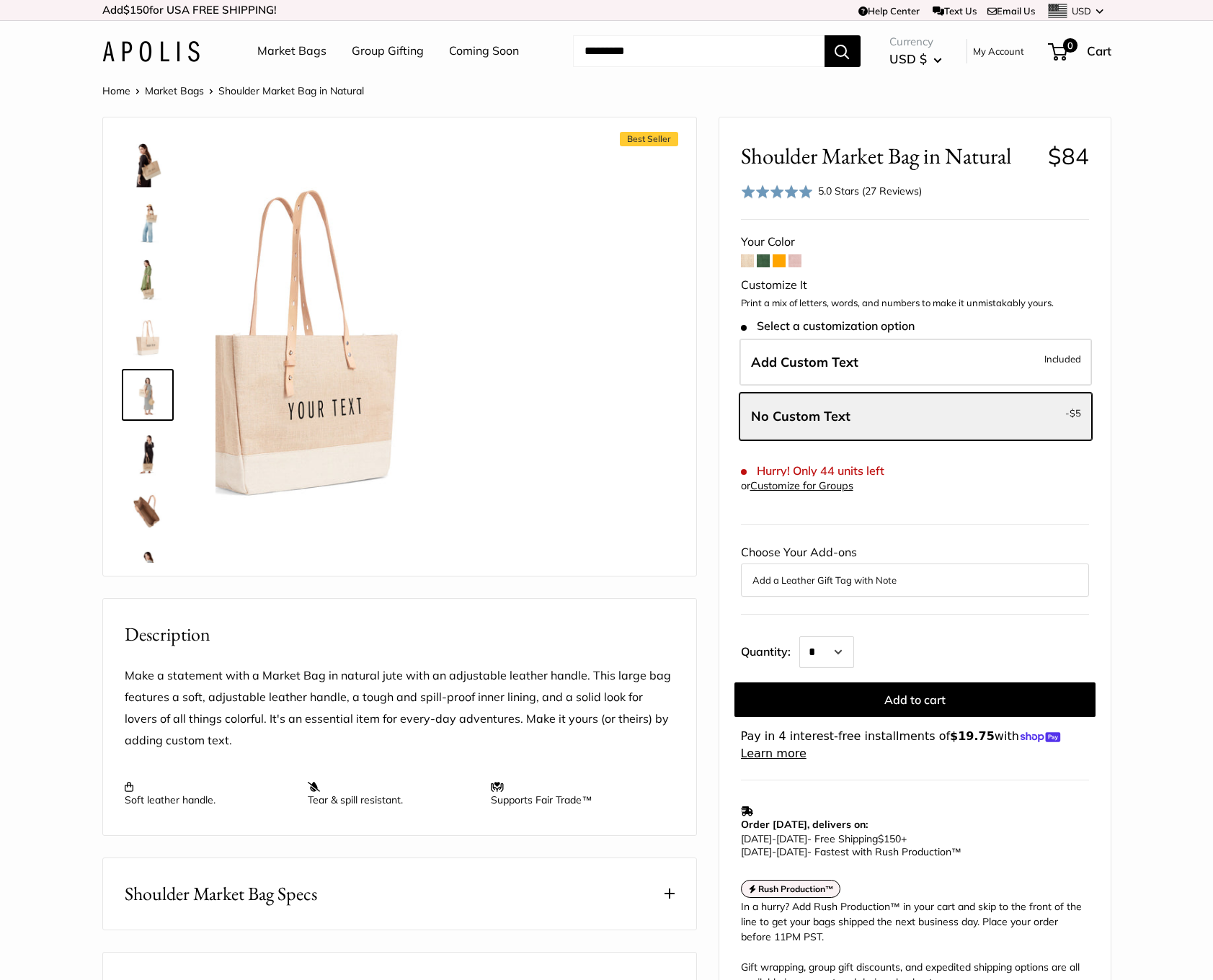
scroll to position [160, 0]
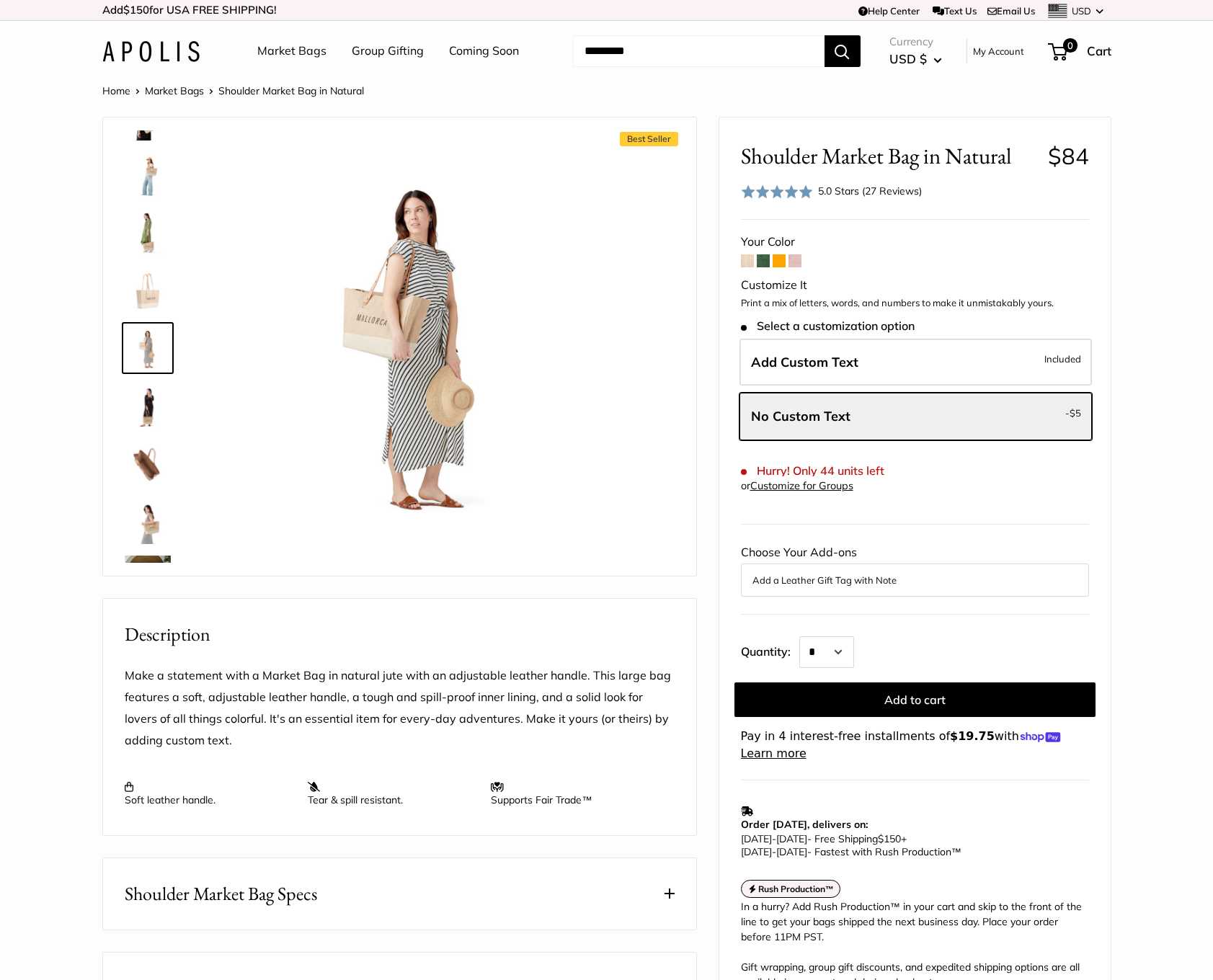
click at [146, 401] on img at bounding box center [148, 405] width 46 height 46
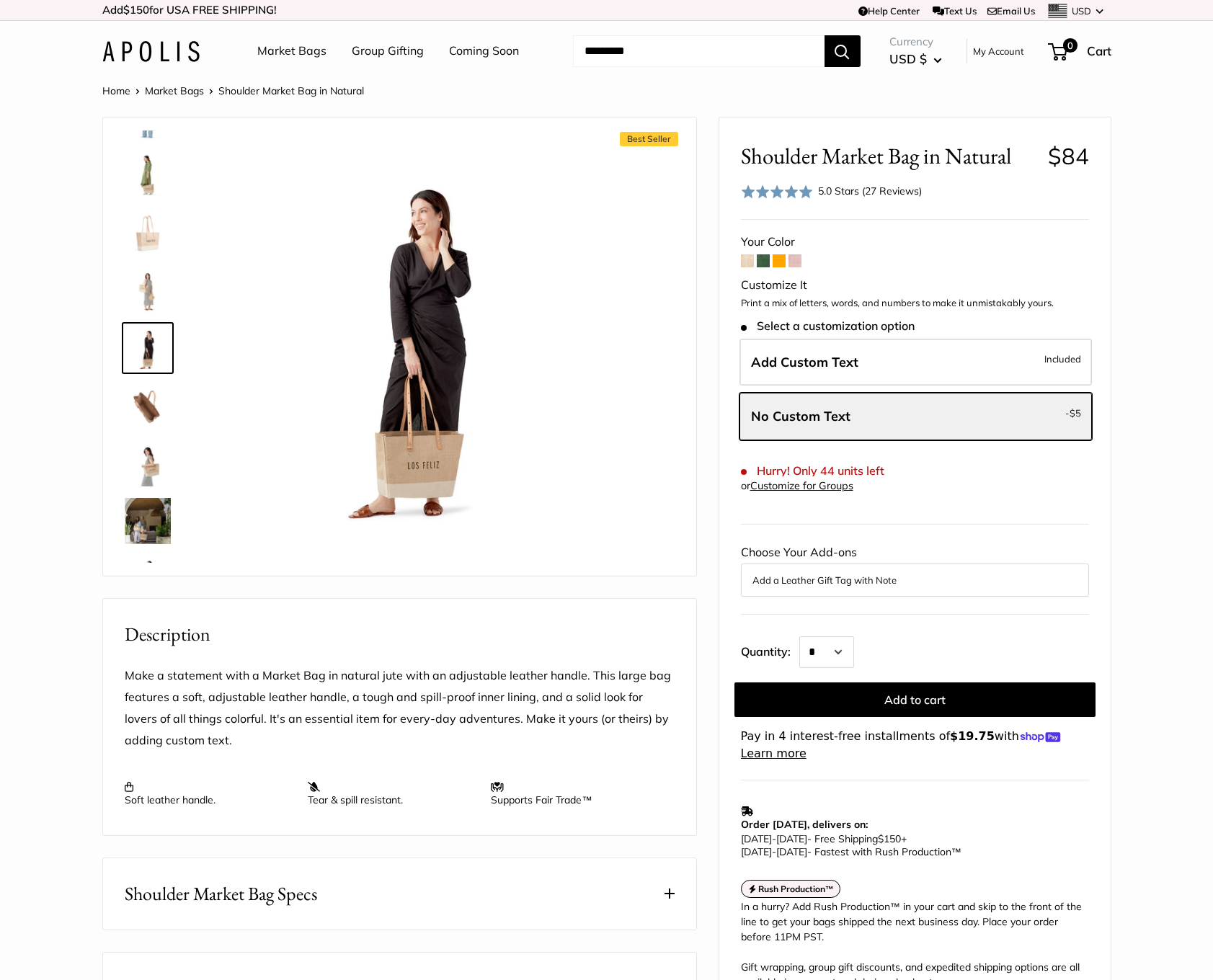
click at [134, 452] on img at bounding box center [148, 464] width 46 height 46
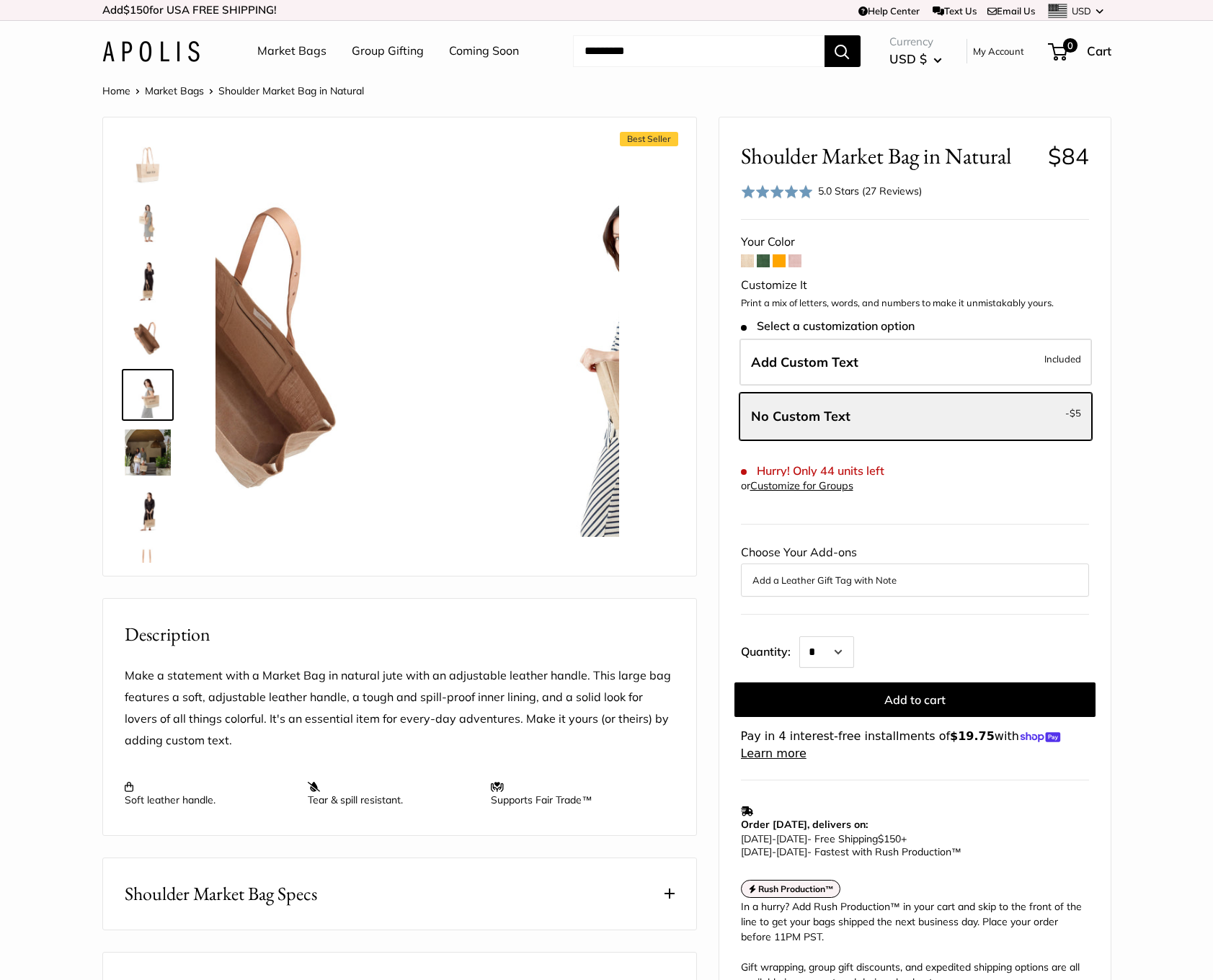
scroll to position [333, 0]
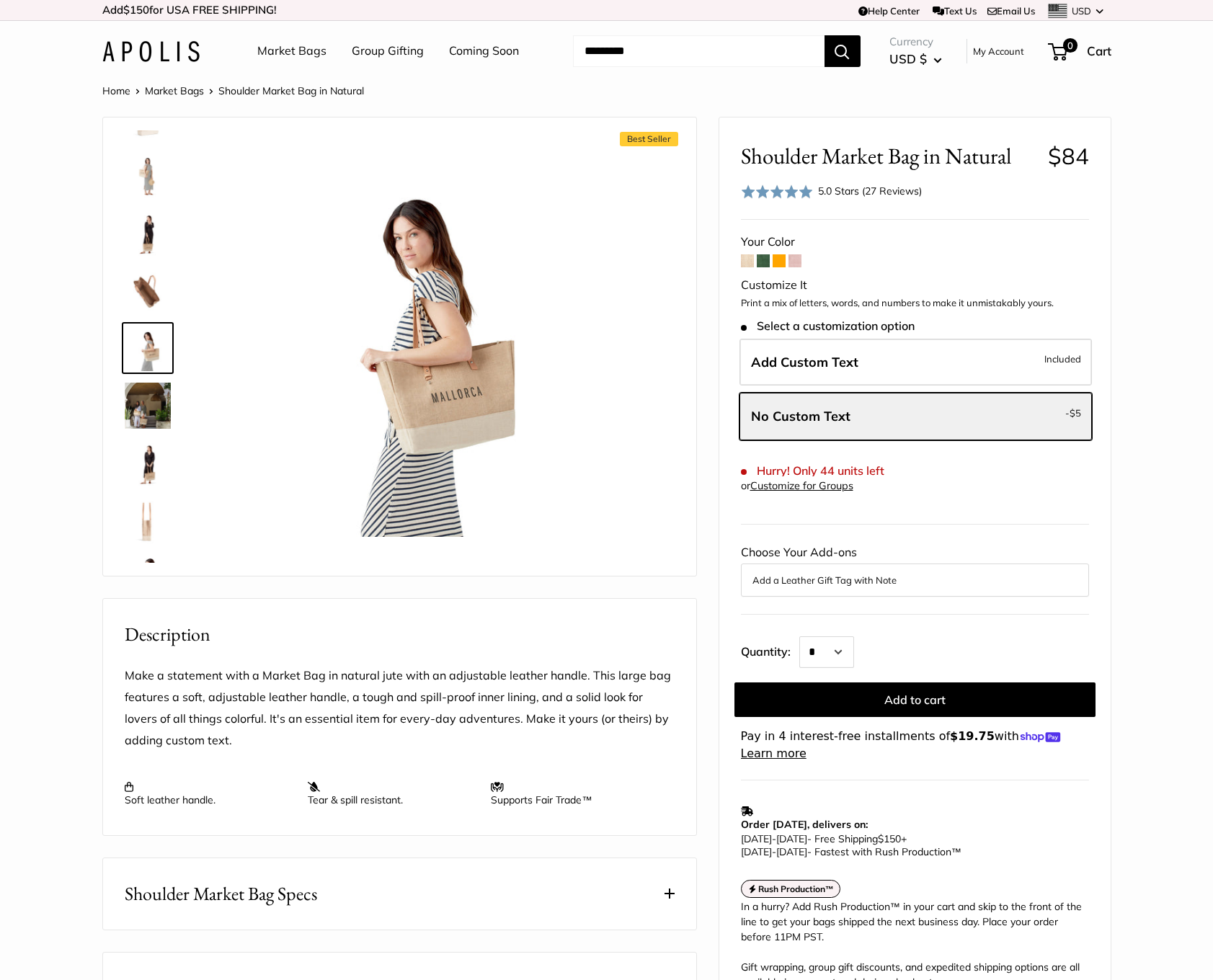
click at [146, 399] on img at bounding box center [148, 405] width 46 height 46
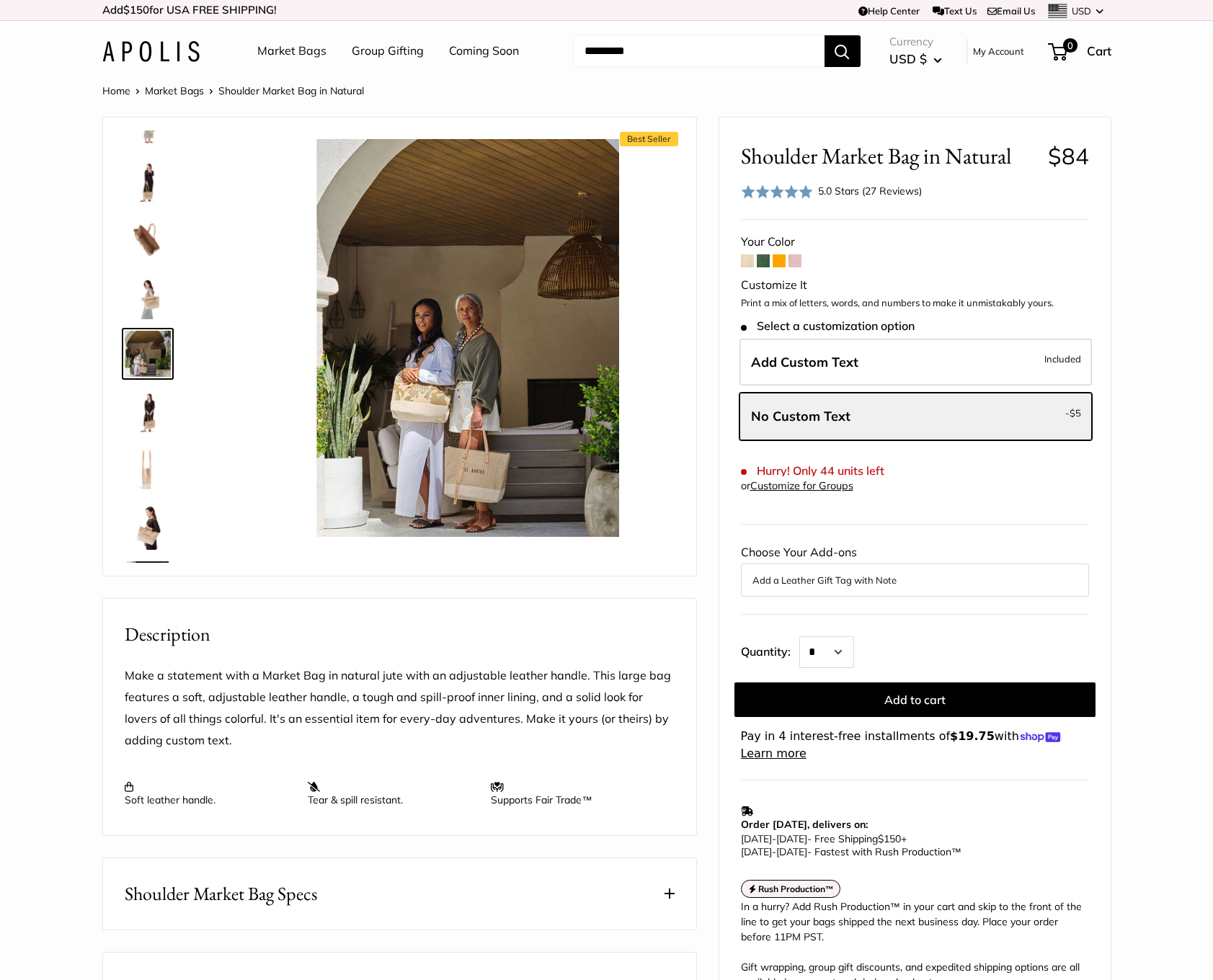
scroll to position [391, 0]
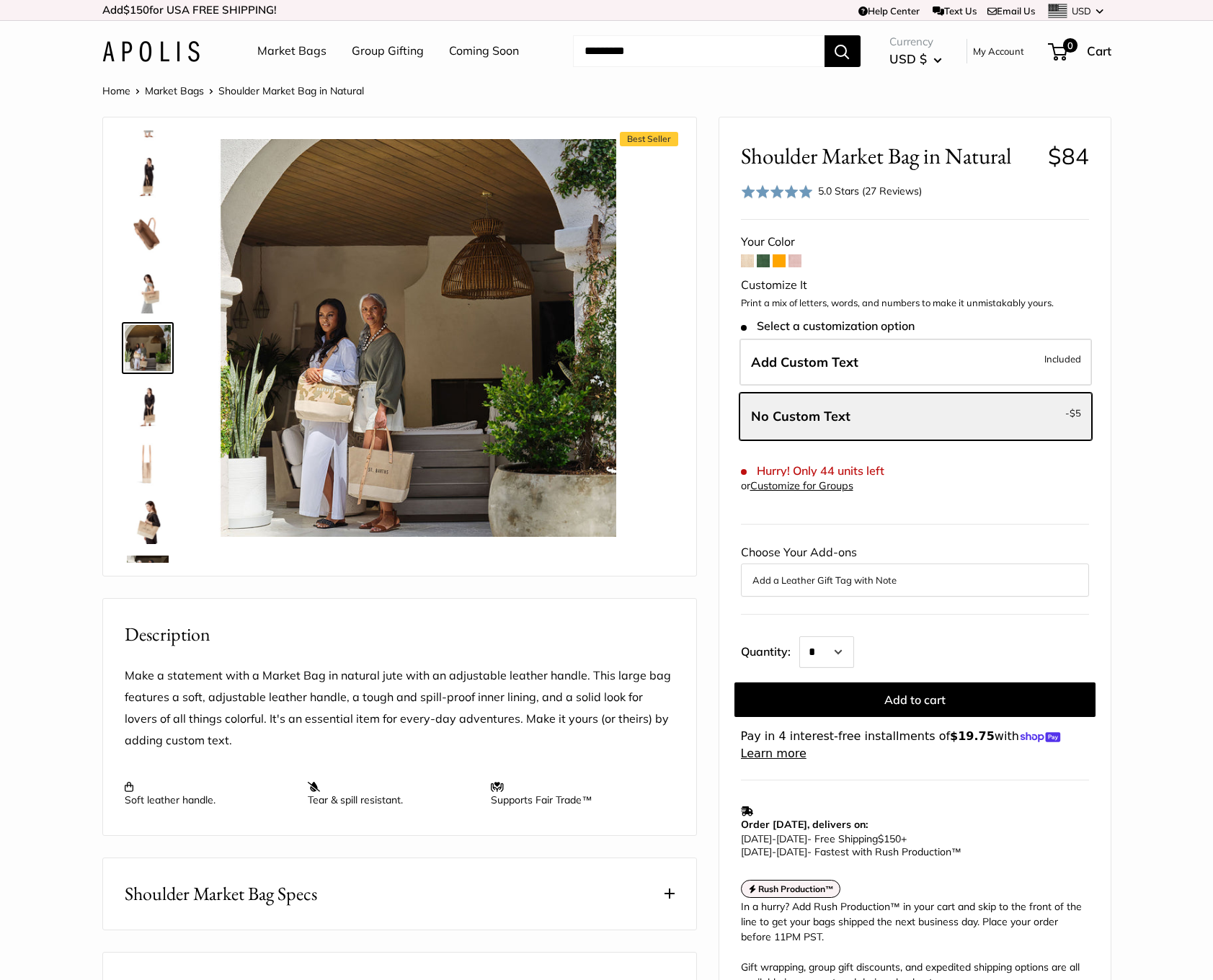
click at [168, 244] on img at bounding box center [148, 233] width 46 height 46
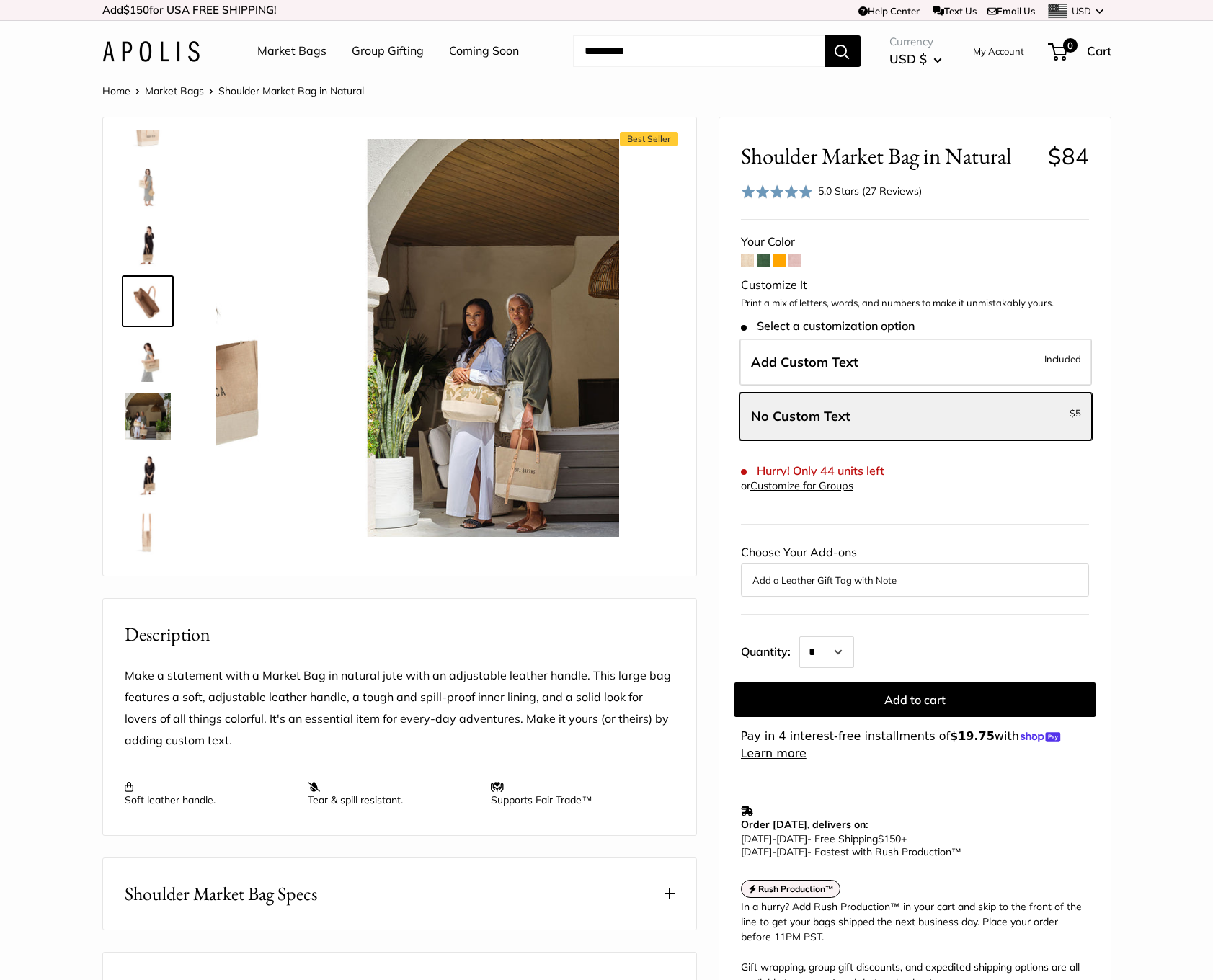
scroll to position [275, 0]
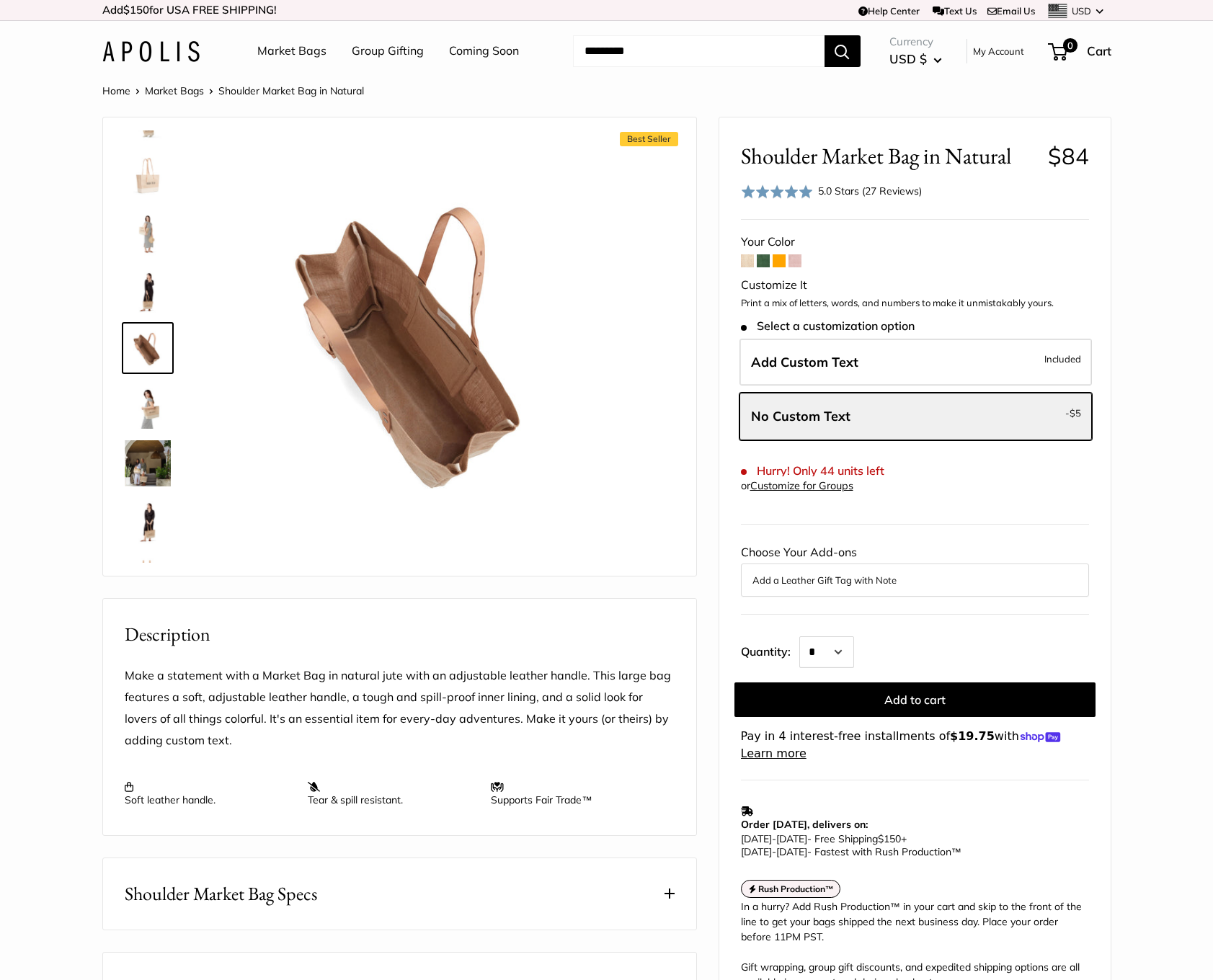
click at [143, 515] on img at bounding box center [148, 521] width 46 height 46
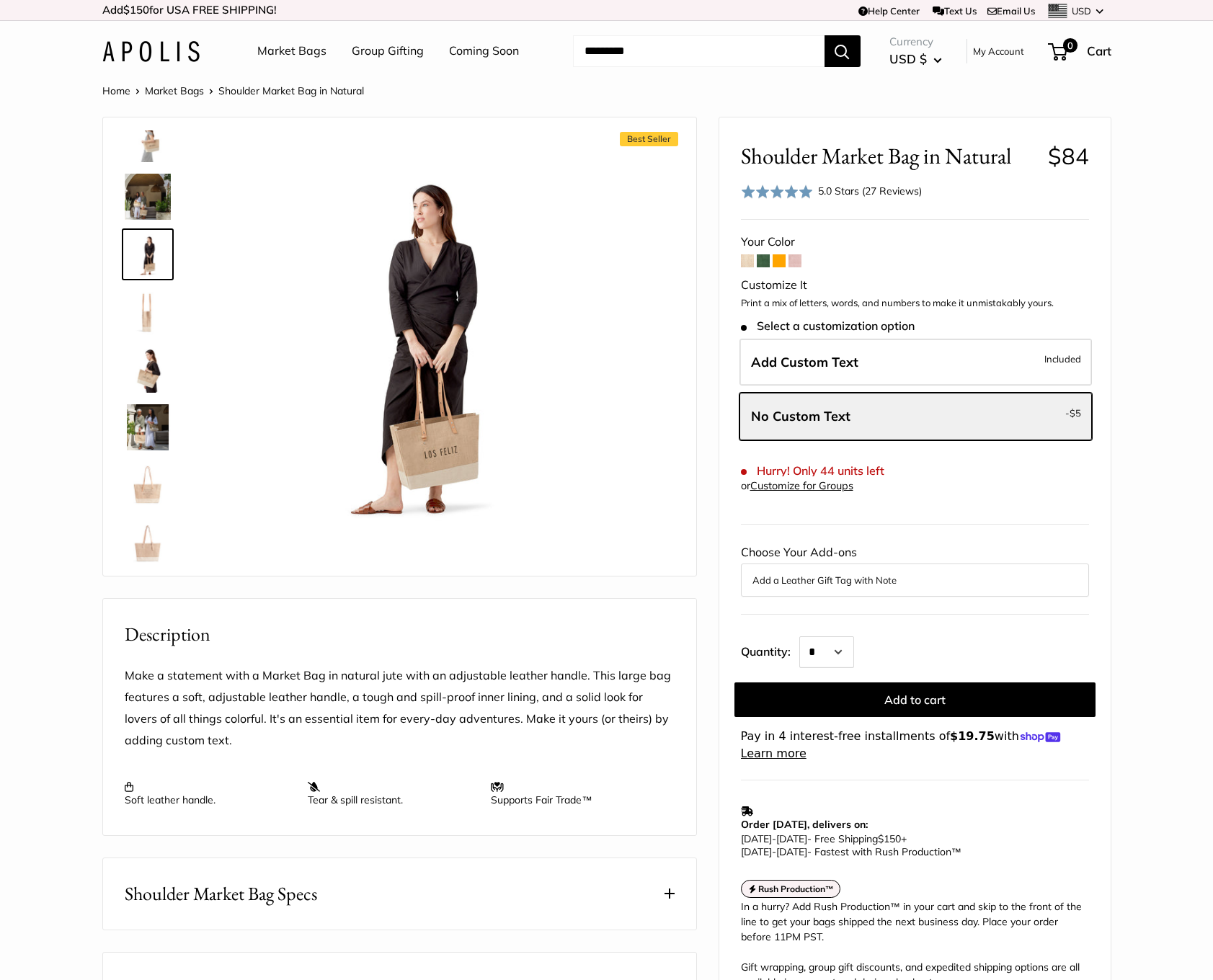
scroll to position [553, 0]
click at [147, 483] on img at bounding box center [148, 474] width 46 height 46
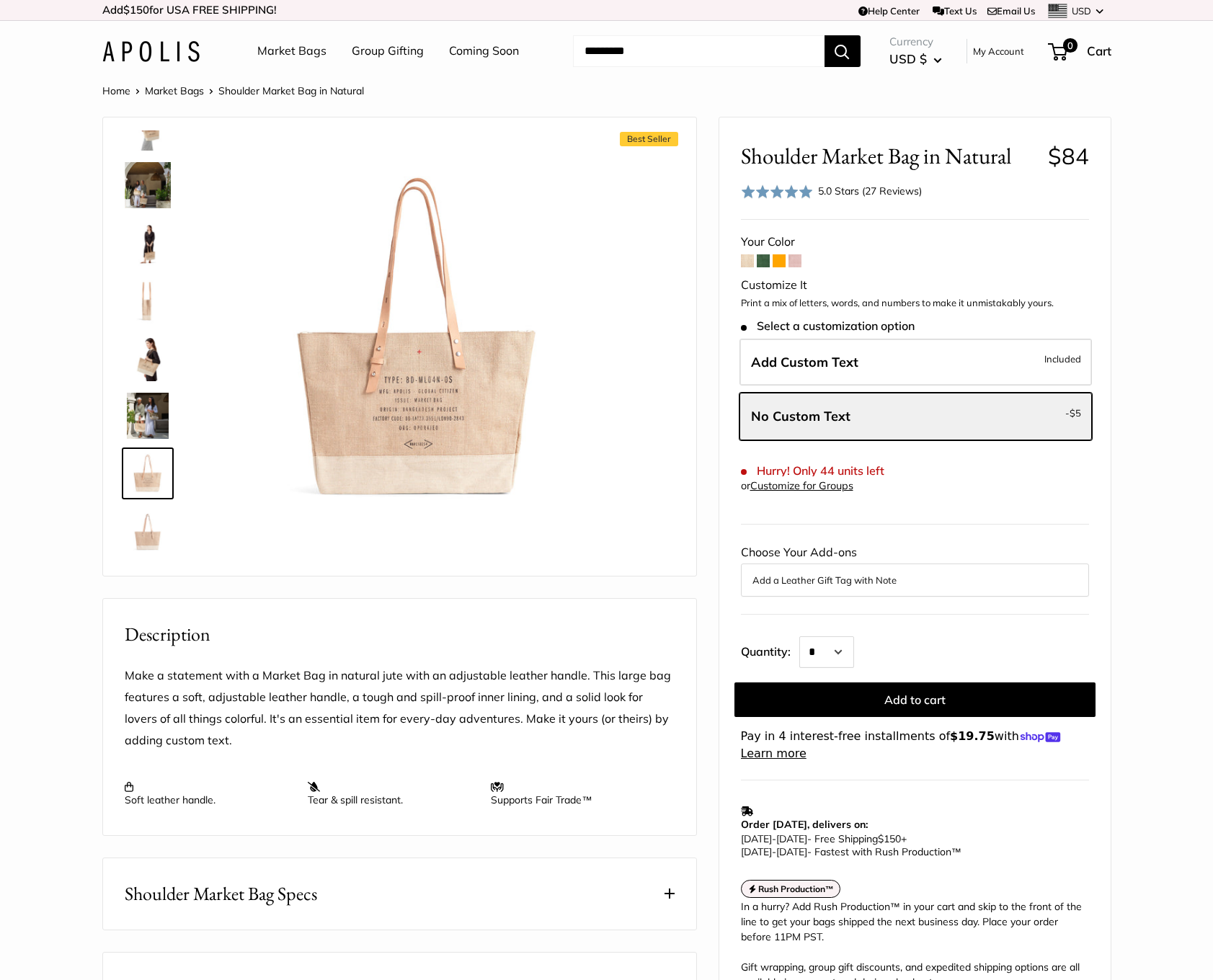
click at [133, 496] on img at bounding box center [148, 474] width 46 height 46
click at [143, 515] on img at bounding box center [148, 531] width 46 height 46
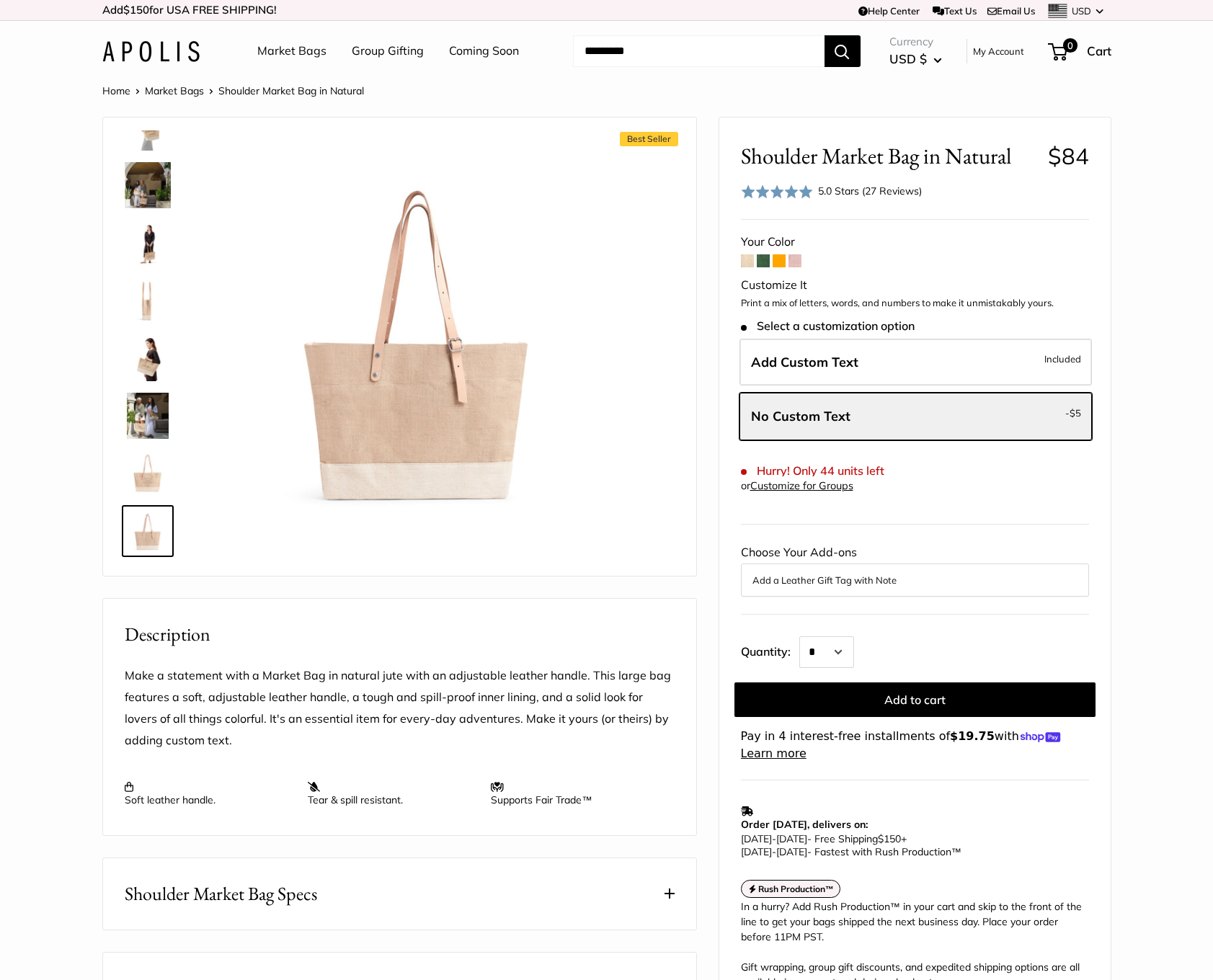
click at [149, 446] on div at bounding box center [153, 347] width 69 height 433
click at [141, 479] on img at bounding box center [148, 474] width 46 height 46
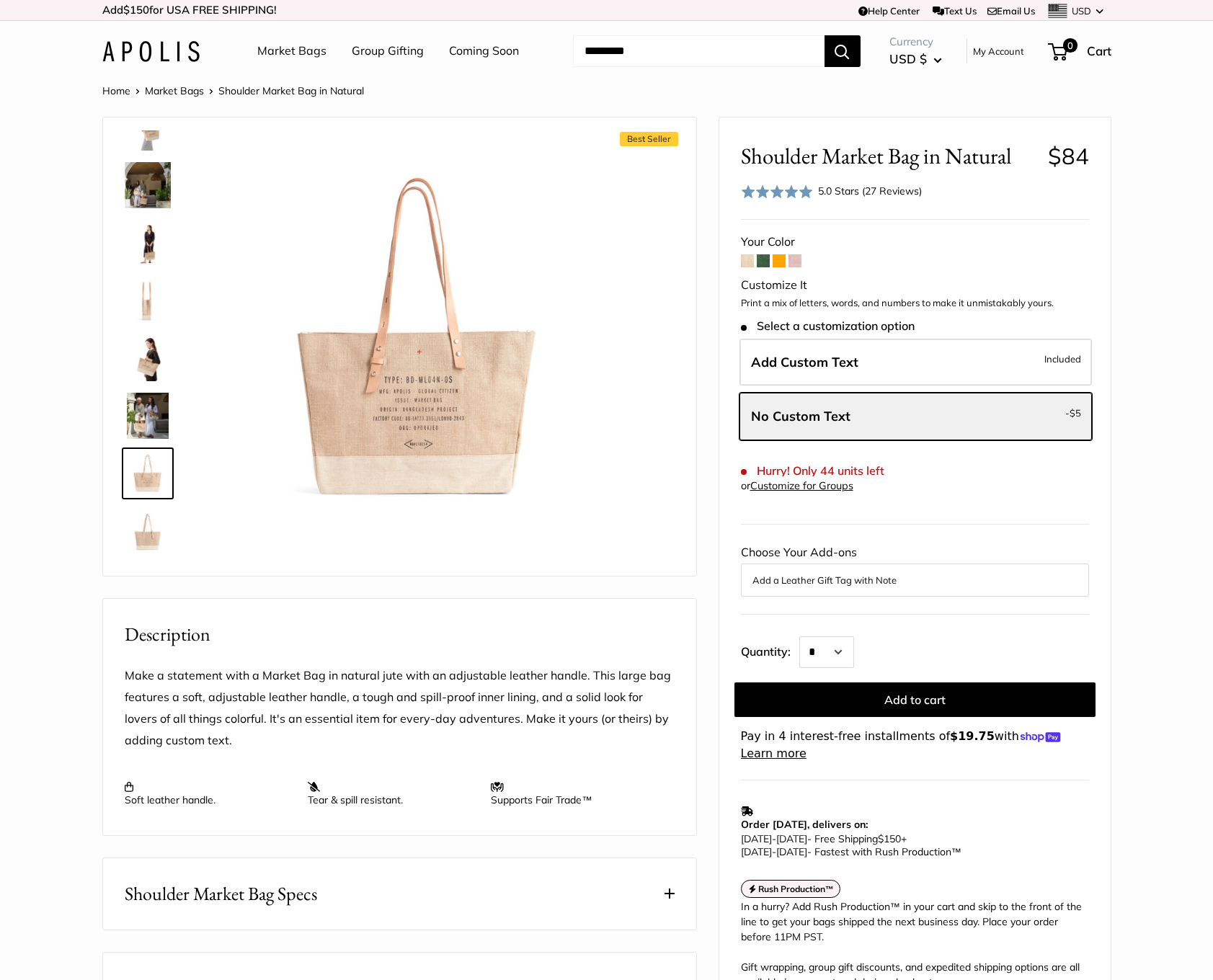
click at [796, 265] on span at bounding box center [795, 260] width 13 height 13
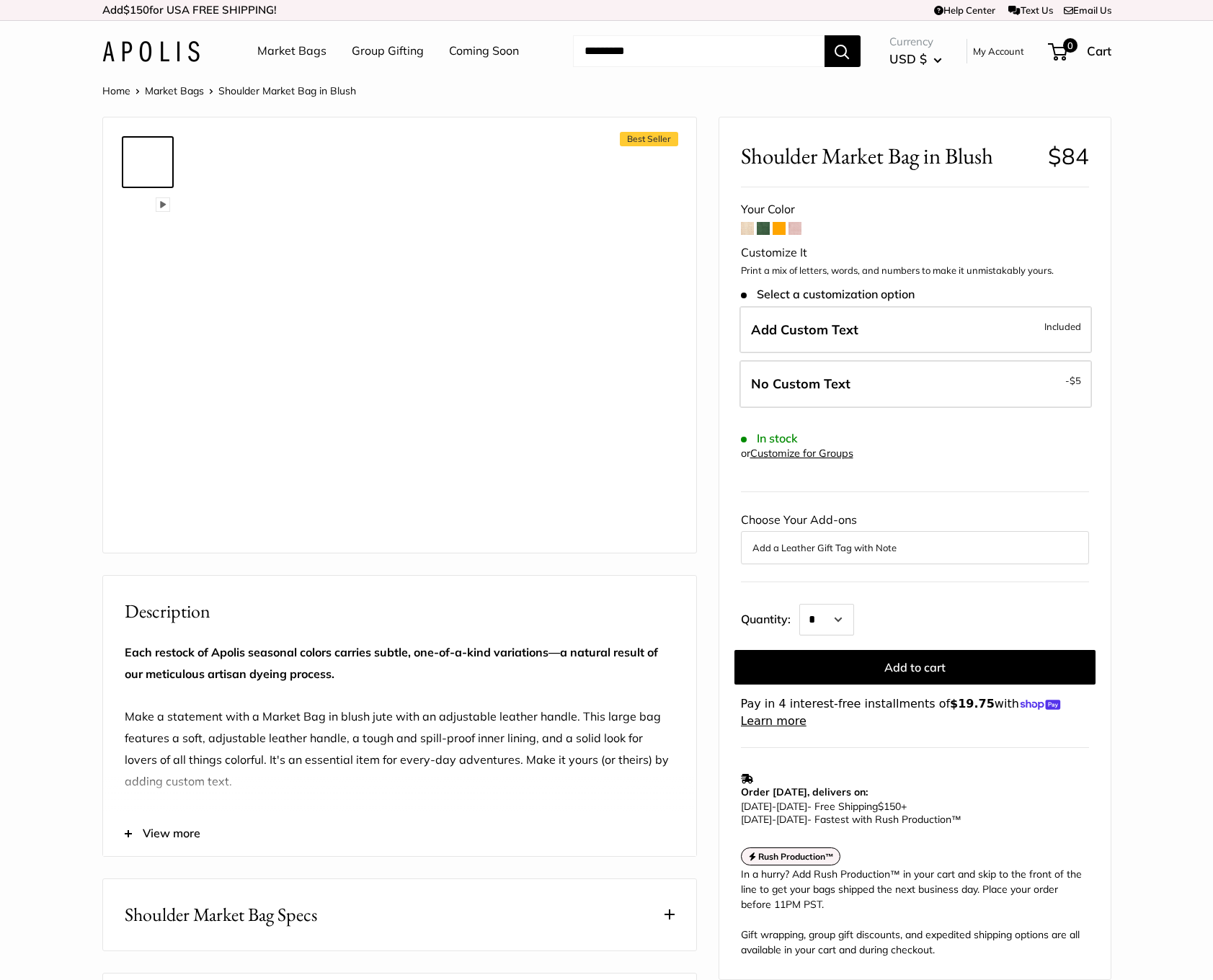
click at [763, 225] on span at bounding box center [762, 228] width 13 height 13
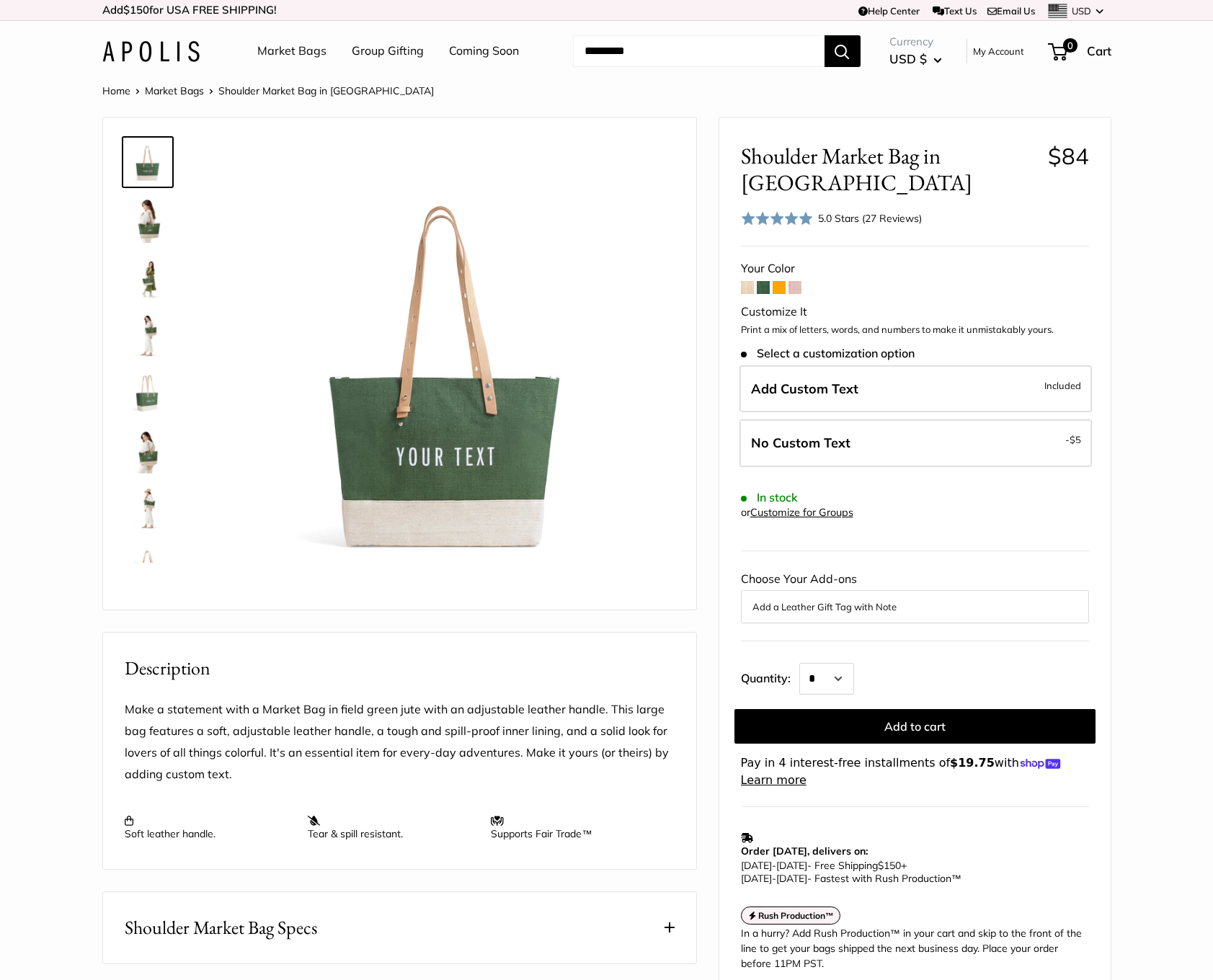
click at [154, 227] on img at bounding box center [148, 219] width 46 height 46
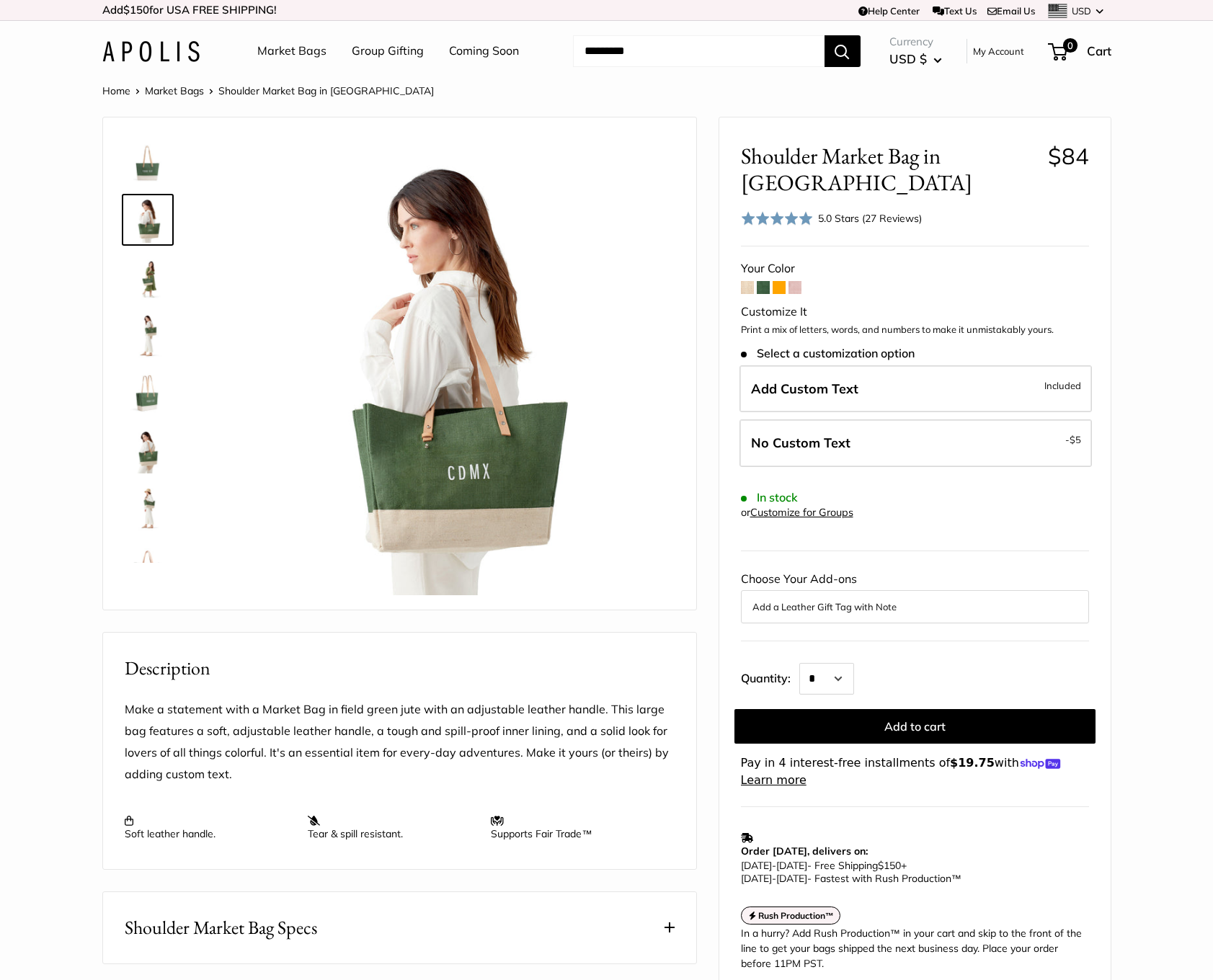
click at [143, 353] on img at bounding box center [148, 335] width 46 height 46
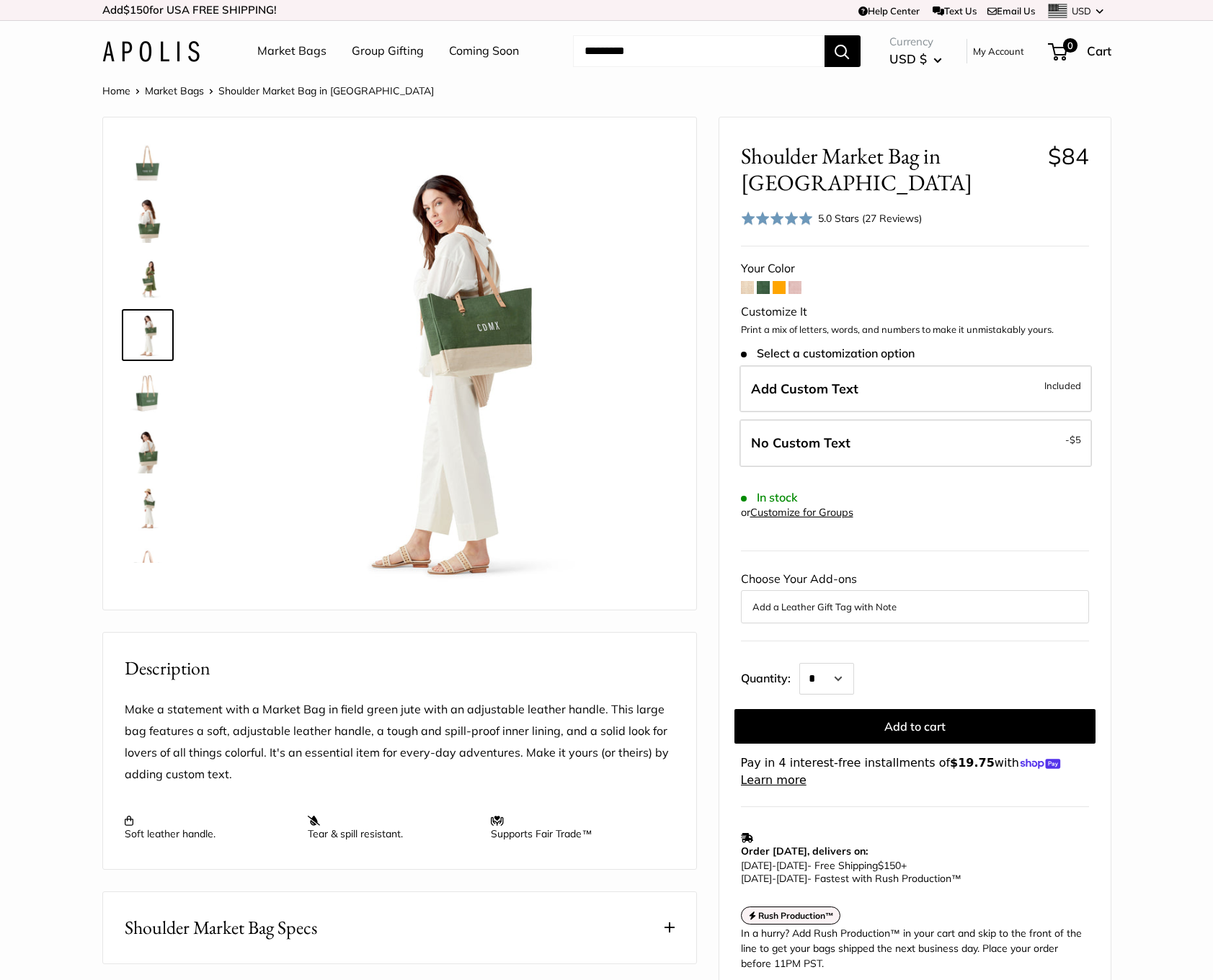
click at [152, 423] on div at bounding box center [153, 347] width 69 height 433
click at [141, 463] on img at bounding box center [148, 451] width 46 height 46
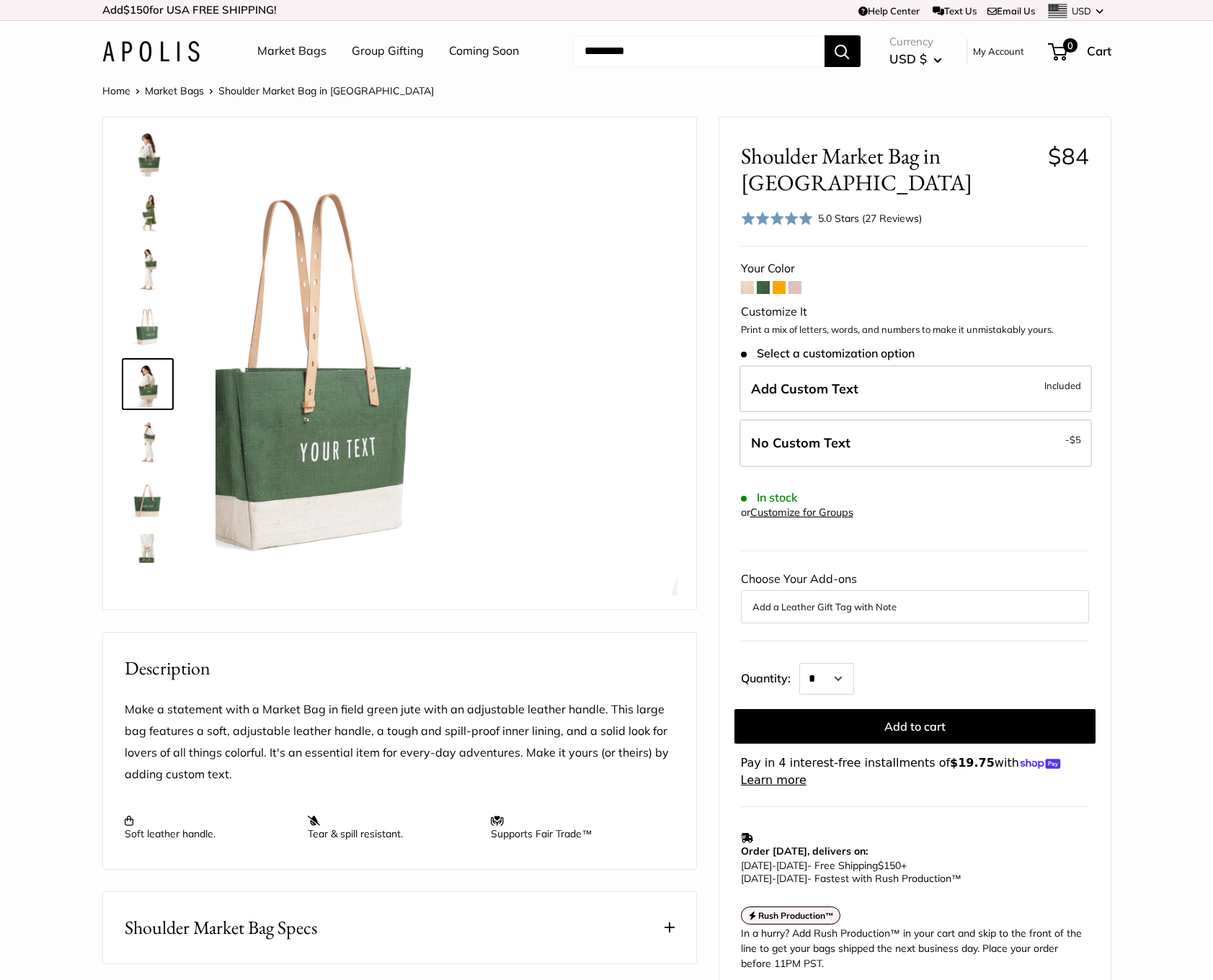
scroll to position [102, 0]
